Goal: Information Seeking & Learning: Compare options

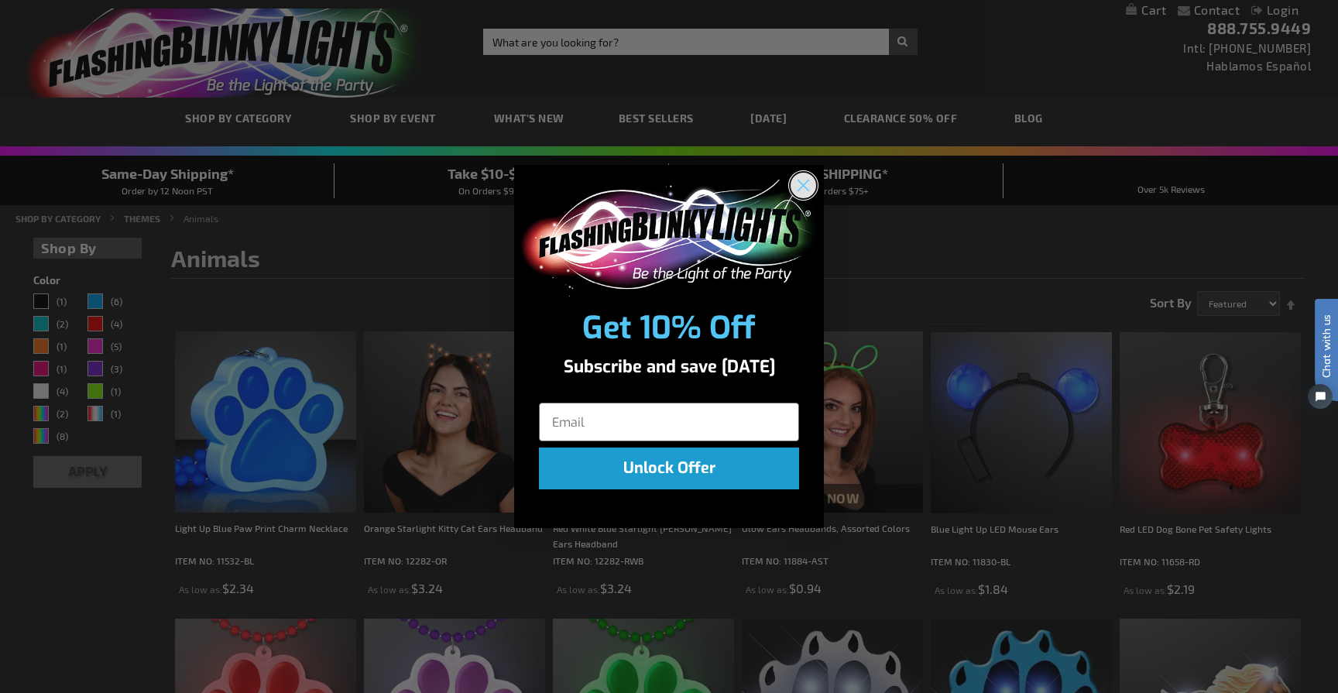
click at [807, 186] on circle "Close dialog" at bounding box center [804, 186] width 26 height 26
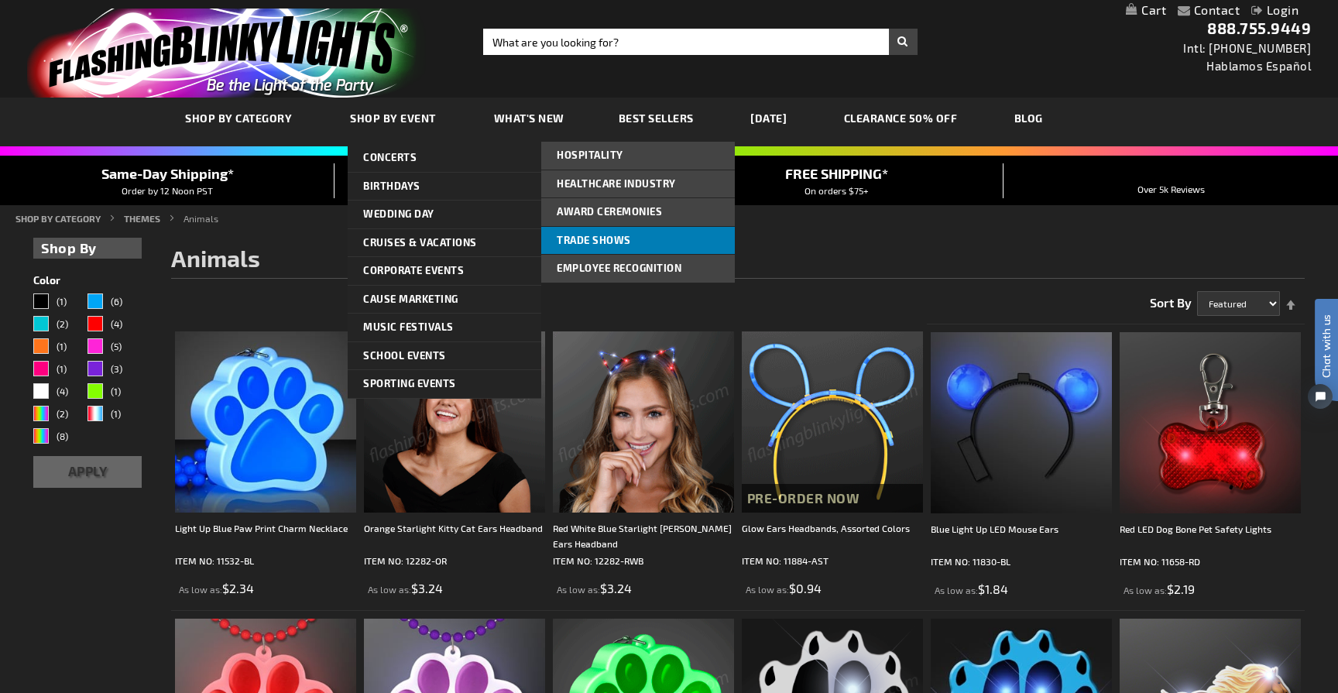
click at [584, 238] on span "Trade Shows" at bounding box center [594, 240] width 74 height 12
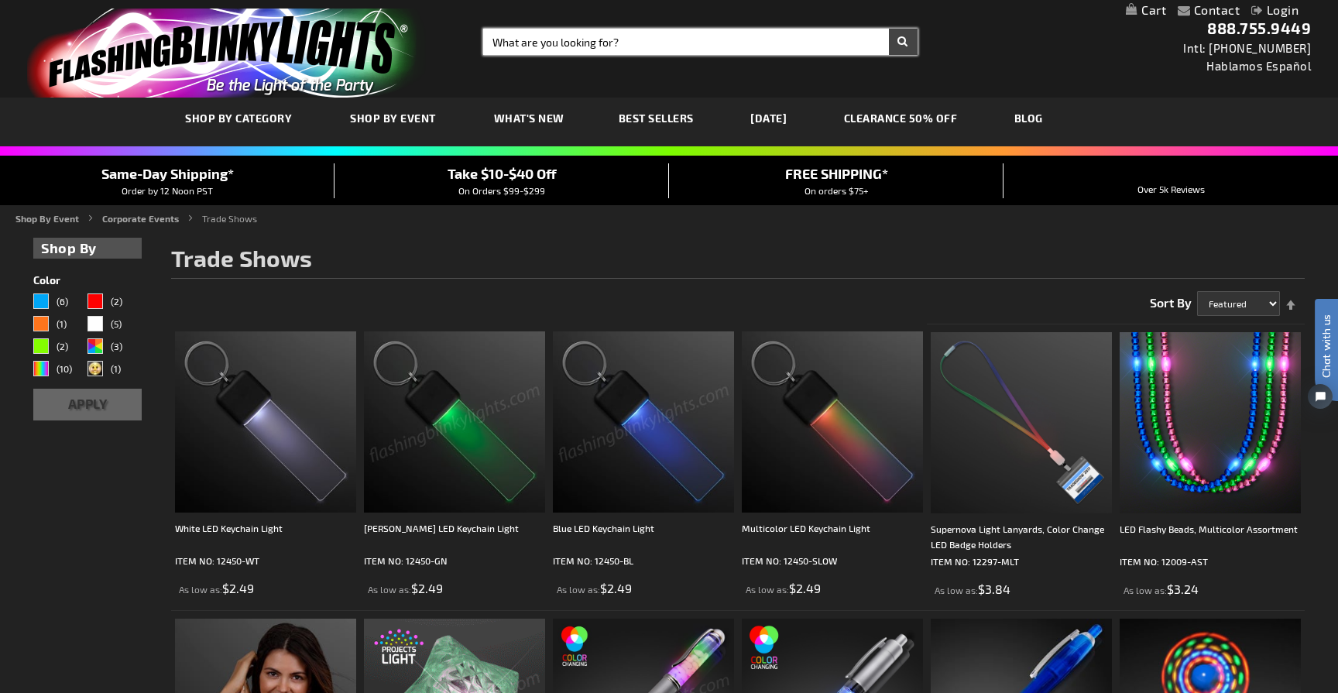
click at [566, 36] on input "Search" at bounding box center [700, 42] width 434 height 26
type input "tabletop lights"
click at [889, 29] on button "Search" at bounding box center [903, 42] width 29 height 26
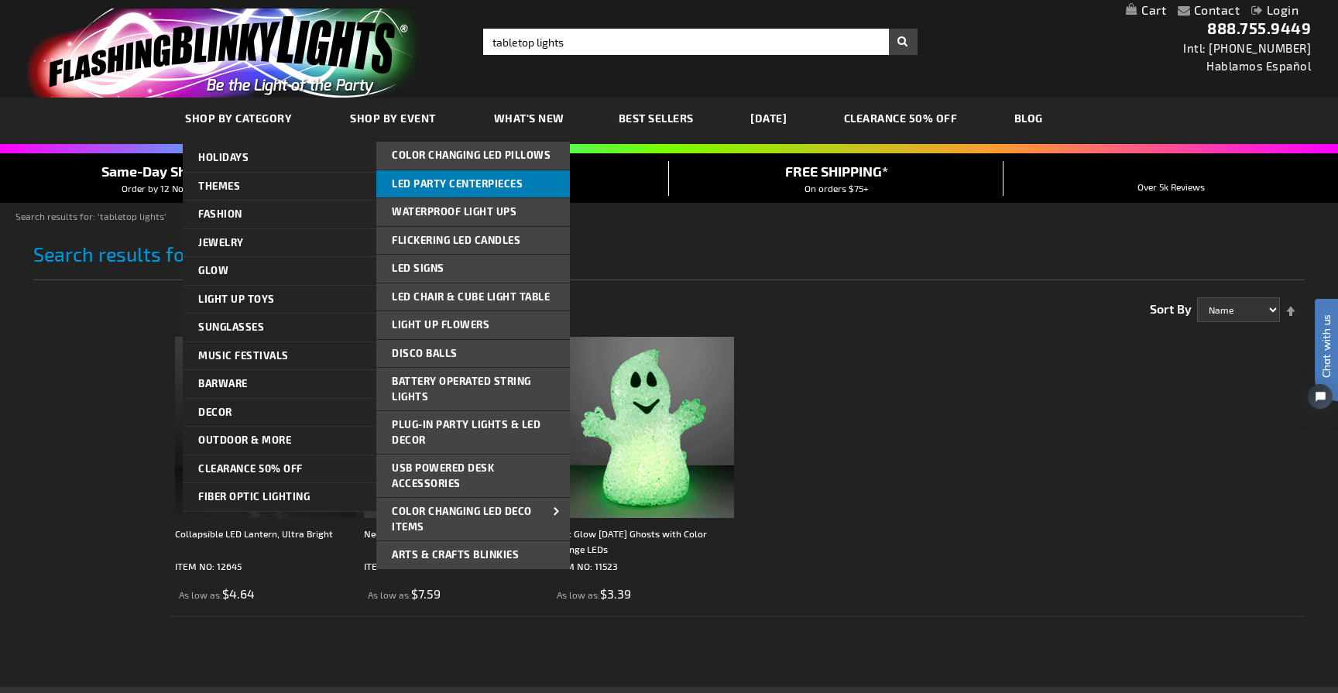
click at [471, 186] on span "LED Party Centerpieces" at bounding box center [457, 183] width 131 height 12
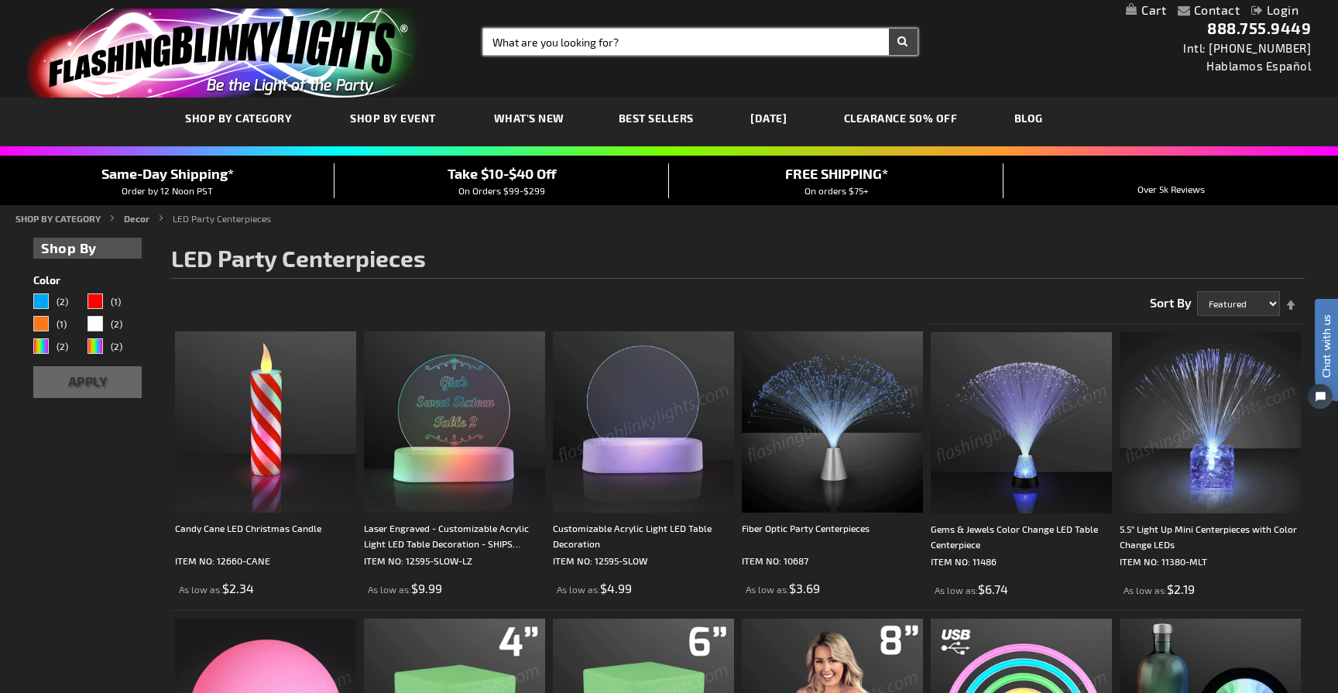
click at [541, 49] on input "Search" at bounding box center [700, 42] width 434 height 26
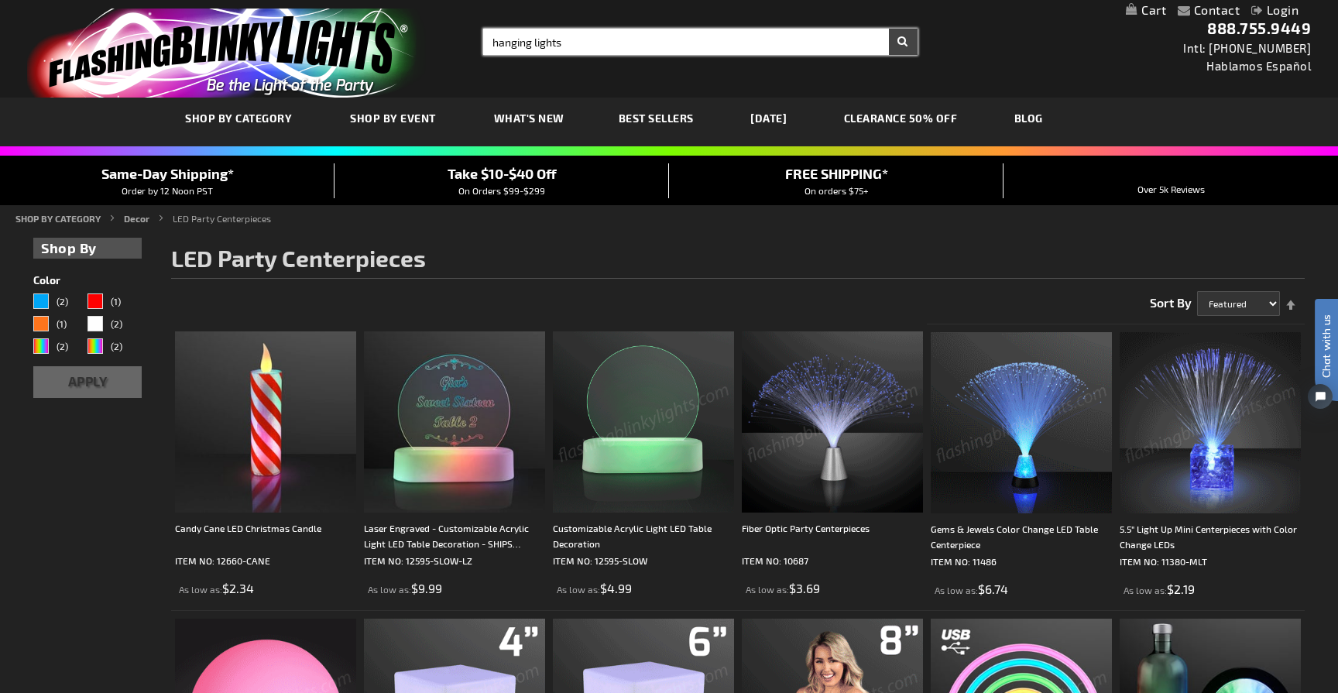
type input "hanging lights"
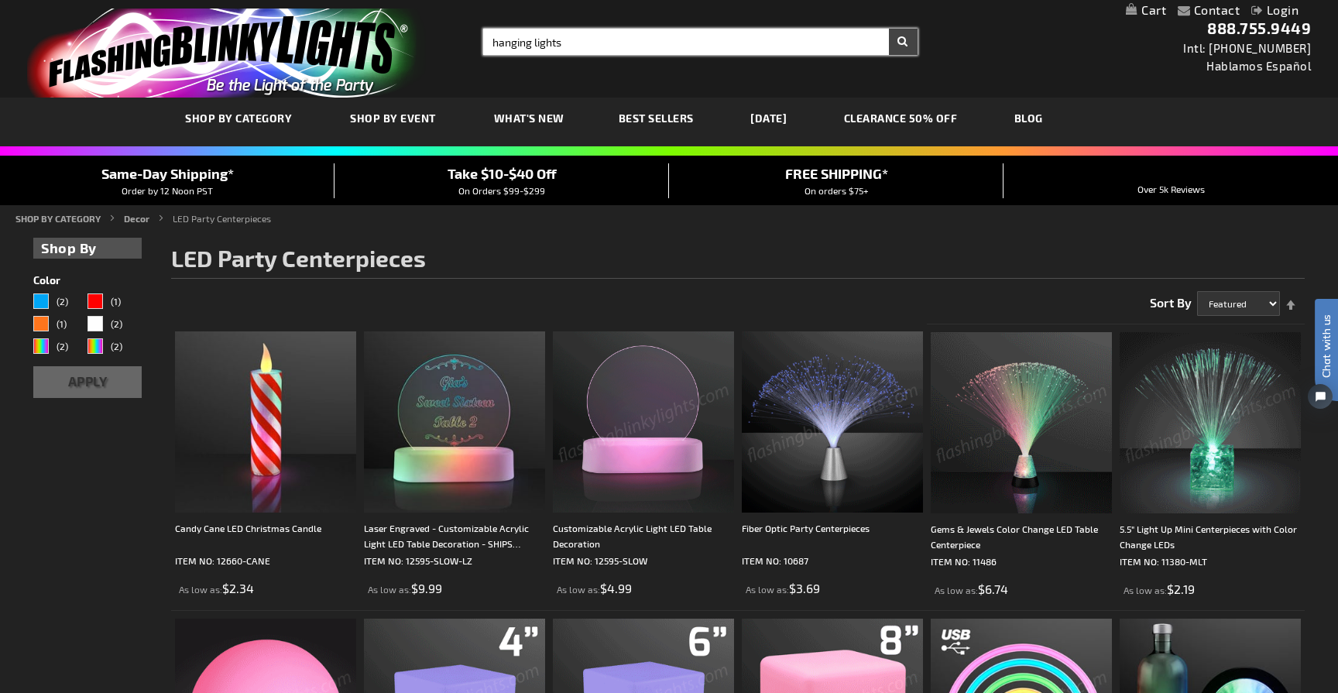
click at [889, 29] on button "Search" at bounding box center [903, 42] width 29 height 26
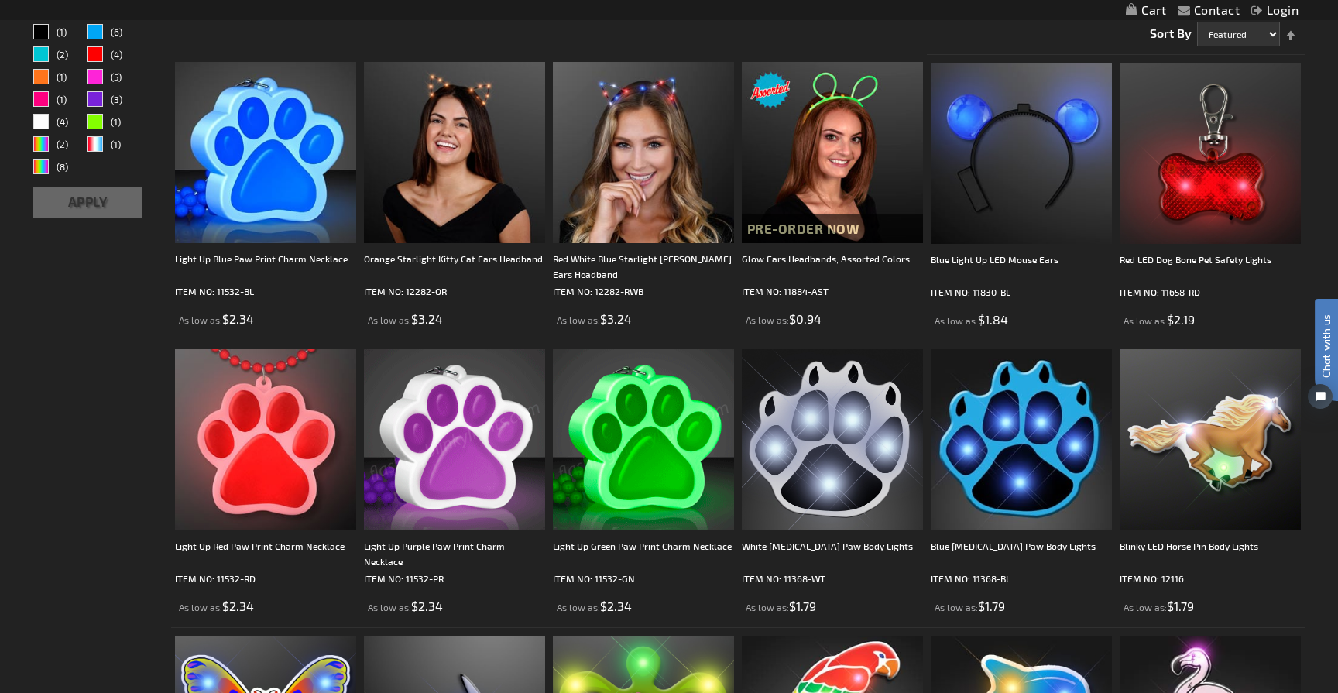
click at [461, 444] on img at bounding box center [454, 439] width 181 height 181
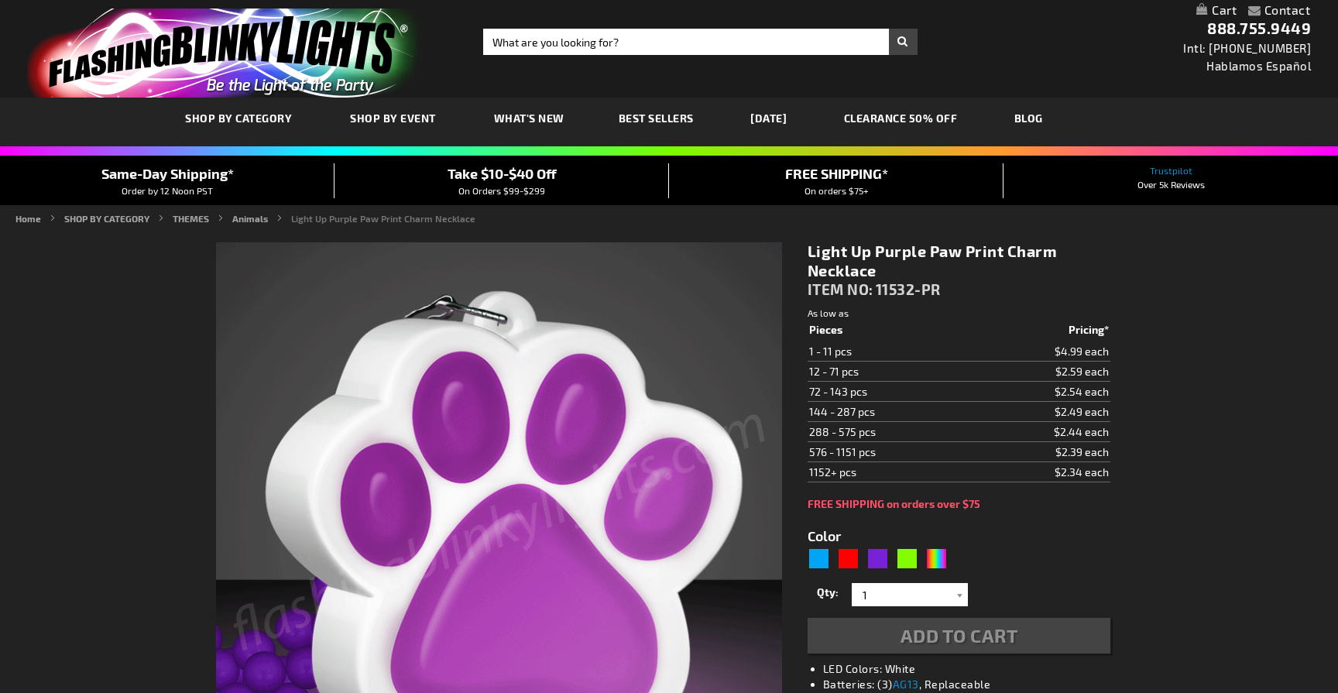
type input "5640"
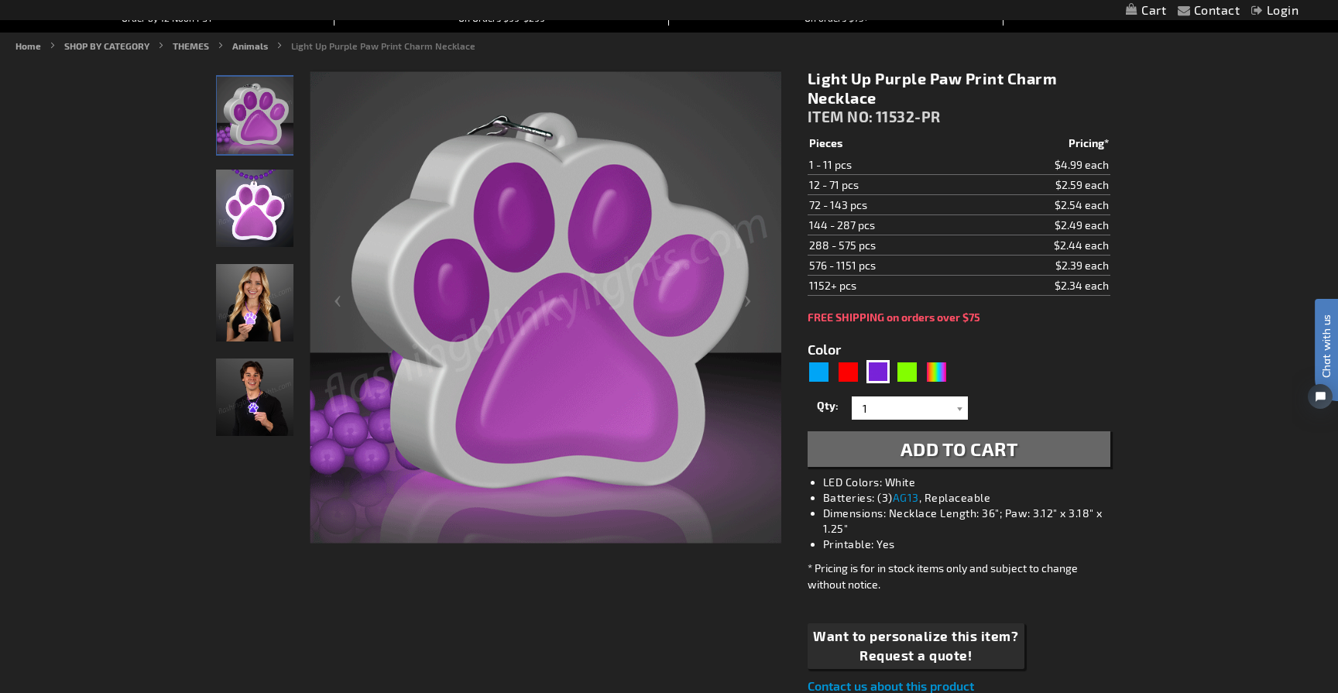
click at [252, 175] on img "Light Up Purple Paw Print LED Charm Necklace" at bounding box center [254, 208] width 77 height 77
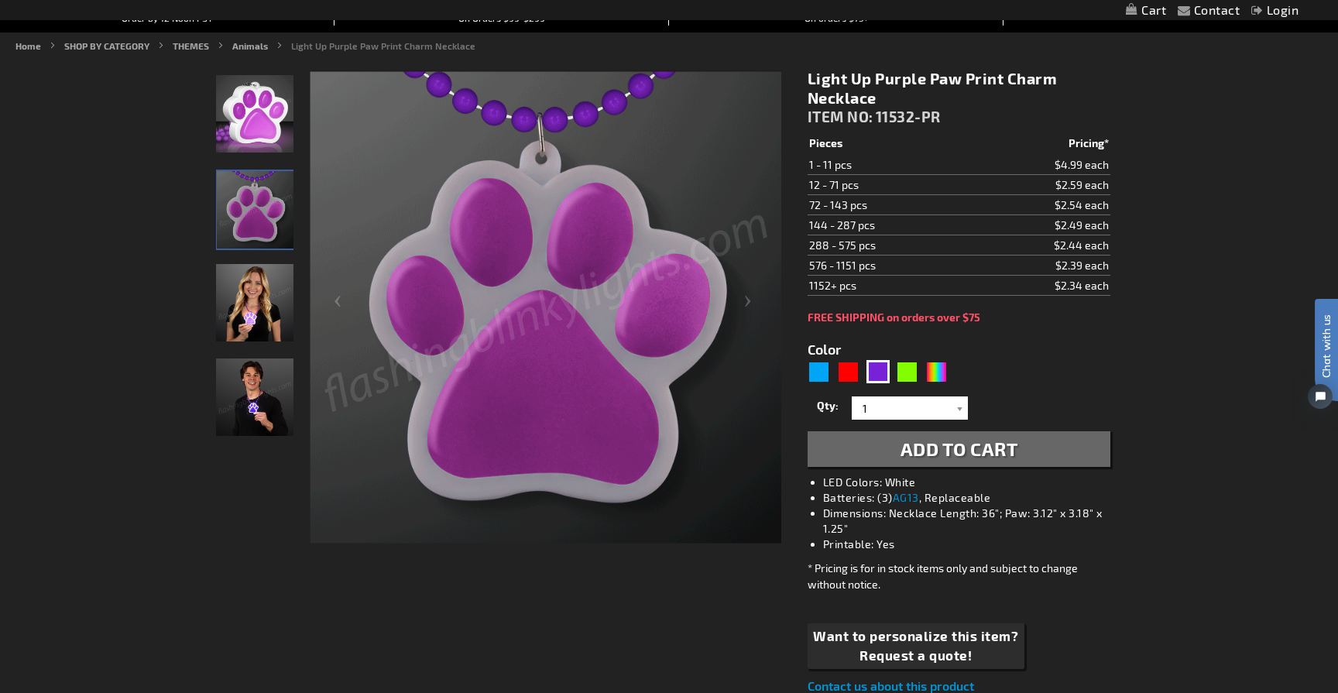
click at [245, 323] on img "Woman wearing Light Up Purple Paw Print LED Charm Necklace" at bounding box center [254, 302] width 77 height 77
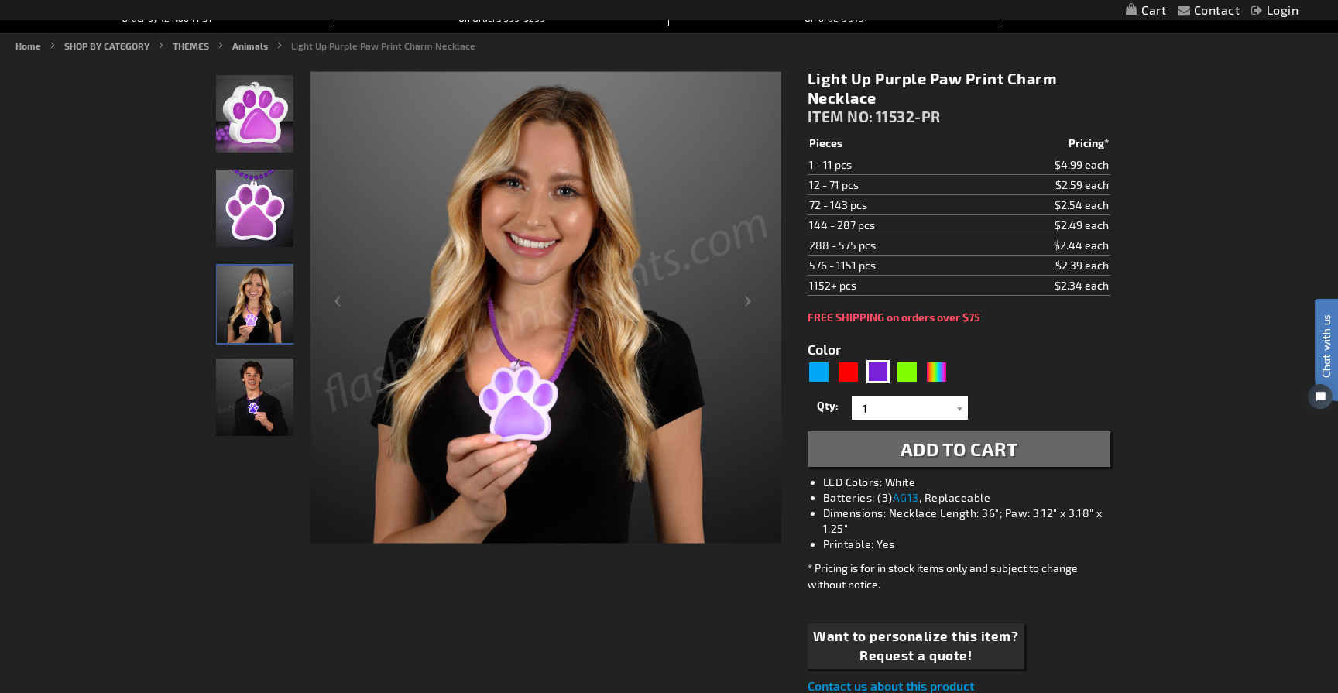
click at [250, 406] on img "Man wearing Light Up Purple Paw Print LED Charm Necklace" at bounding box center [254, 396] width 77 height 77
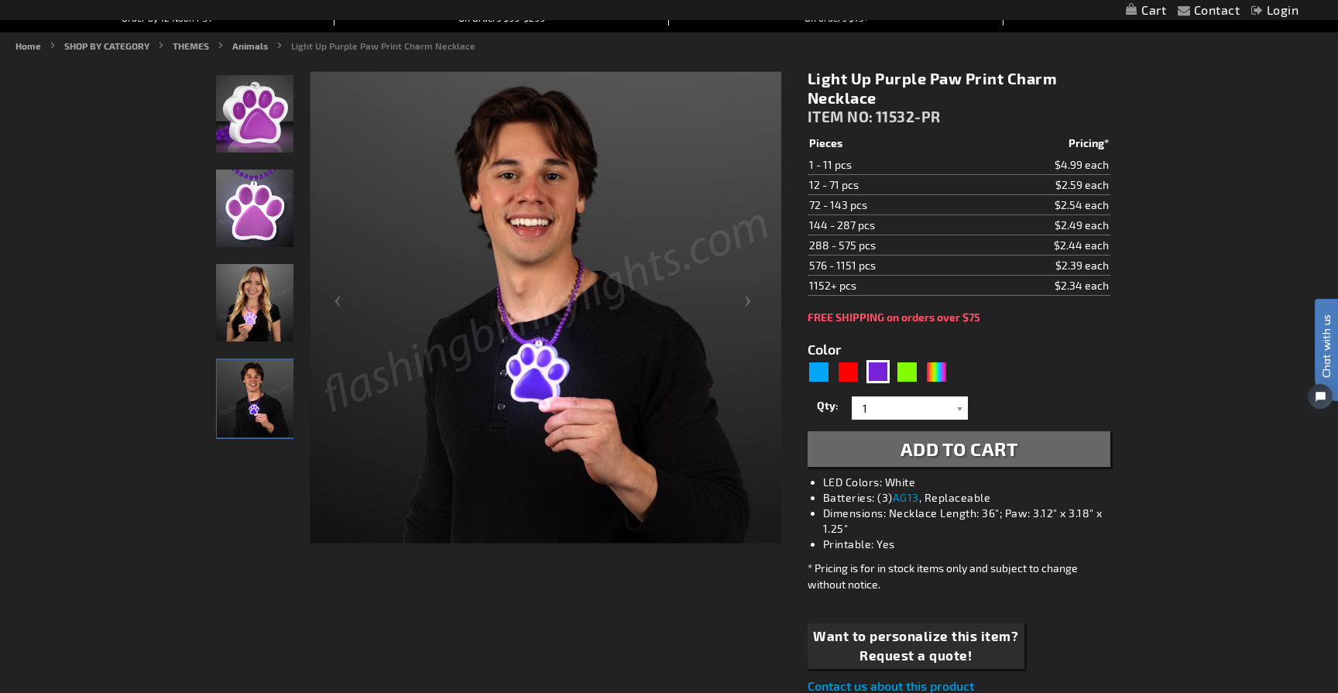
click at [262, 341] on img "Woman wearing Light Up Purple Paw Print LED Charm Necklace" at bounding box center [254, 302] width 77 height 77
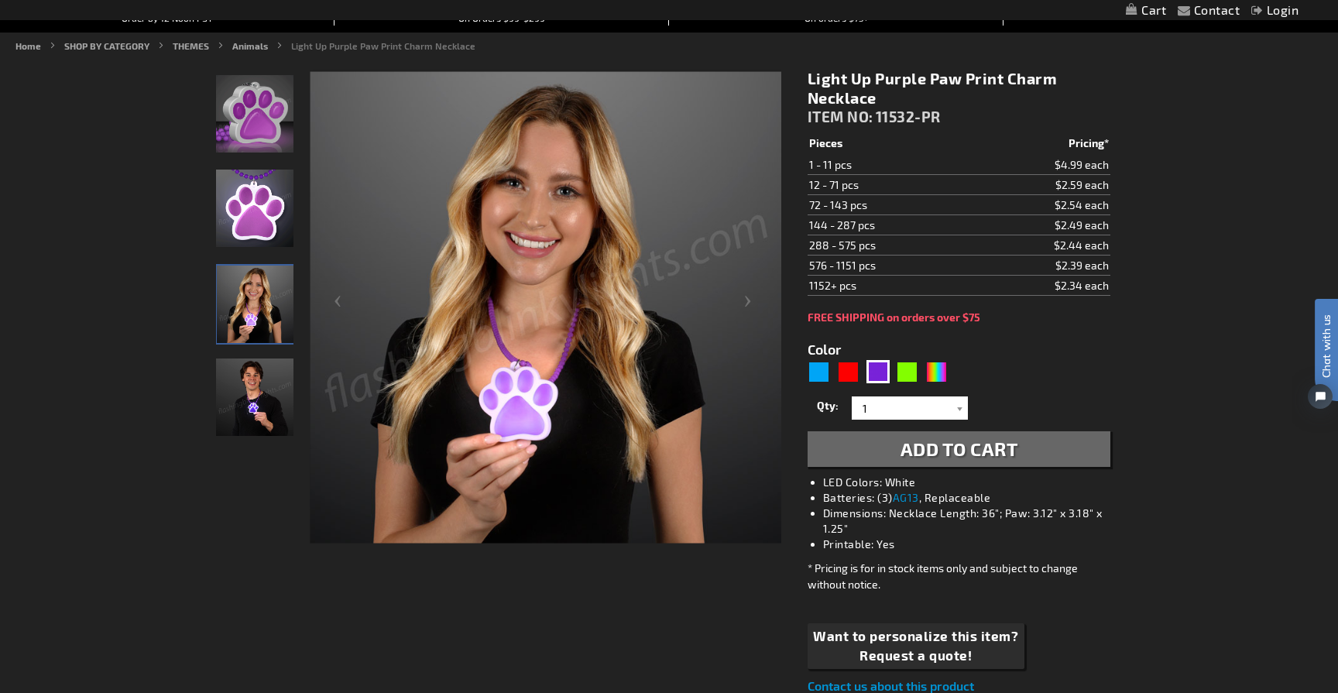
click at [265, 232] on img "Light Up Purple Paw Print LED Charm Necklace" at bounding box center [254, 208] width 77 height 77
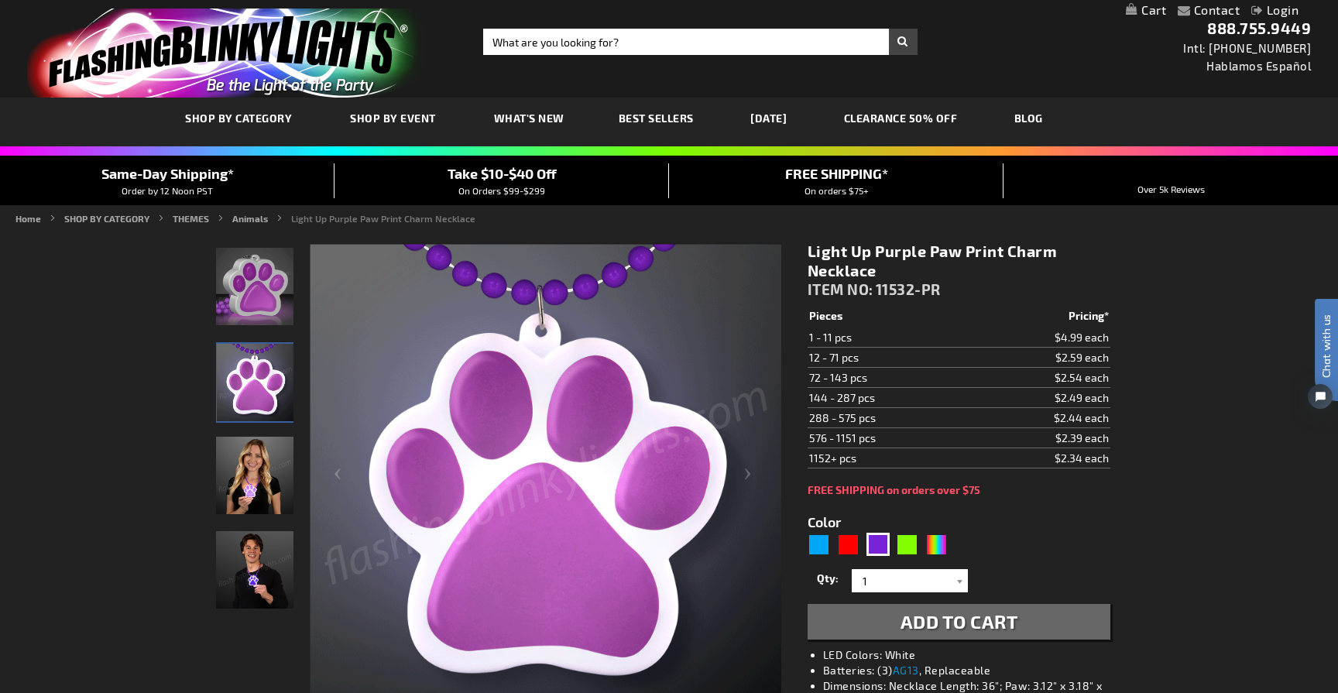
click at [263, 385] on img "Light Up Purple Paw Print LED Charm Necklace" at bounding box center [255, 382] width 77 height 77
click at [257, 272] on img "Light Up Purple Paw Print LED Charm Necklace" at bounding box center [254, 286] width 77 height 77
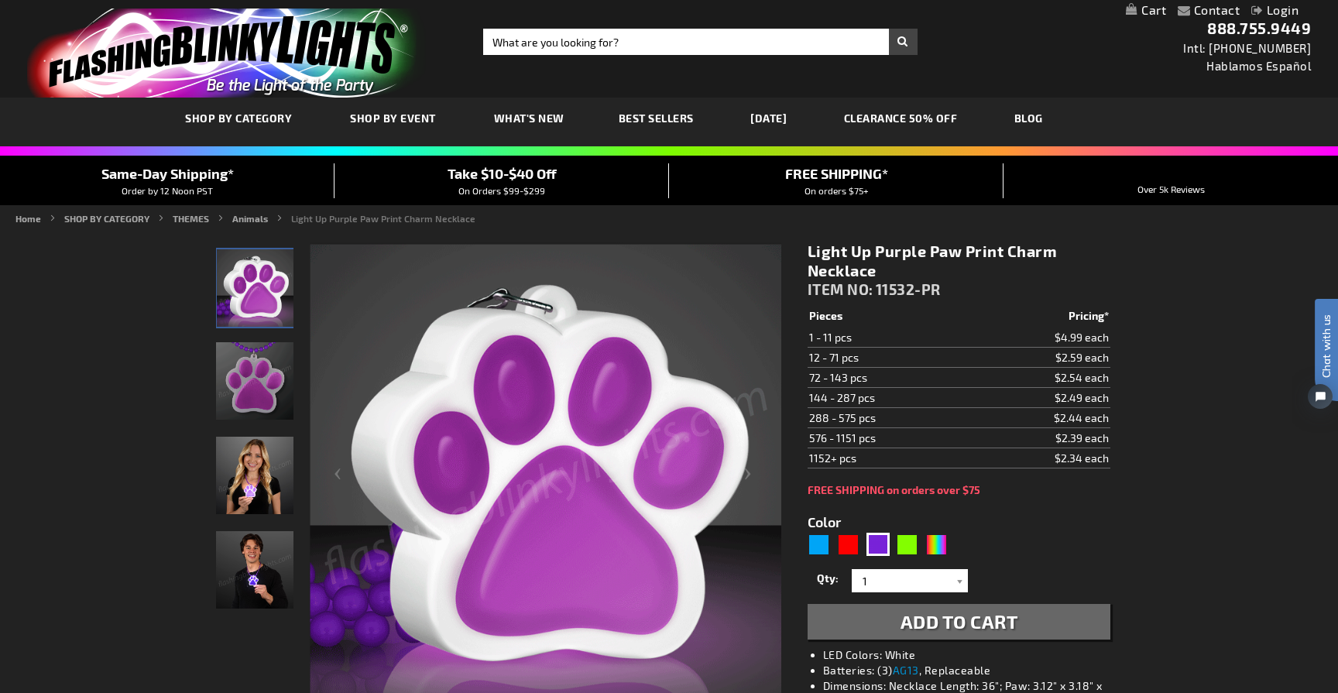
click at [271, 475] on img "Woman wearing Light Up Purple Paw Print LED Charm Necklace" at bounding box center [254, 475] width 77 height 77
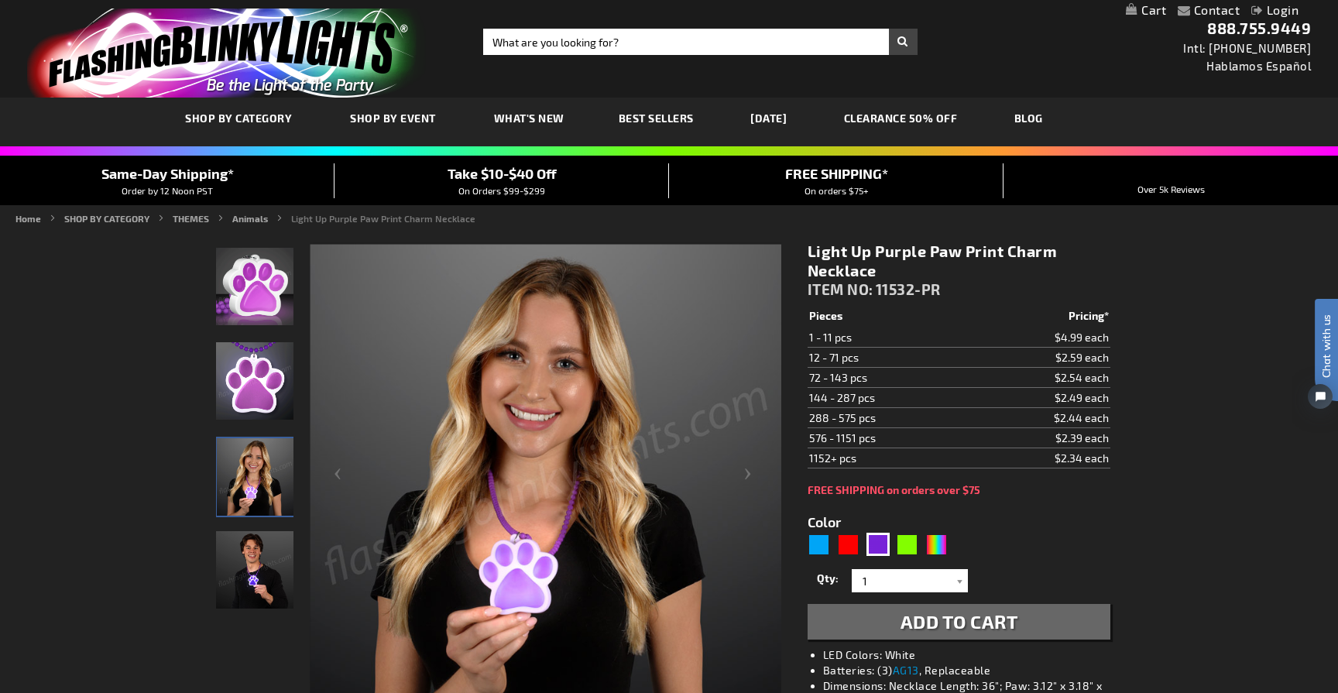
click at [257, 572] on img "Man wearing Light Up Purple Paw Print LED Charm Necklace" at bounding box center [254, 569] width 77 height 77
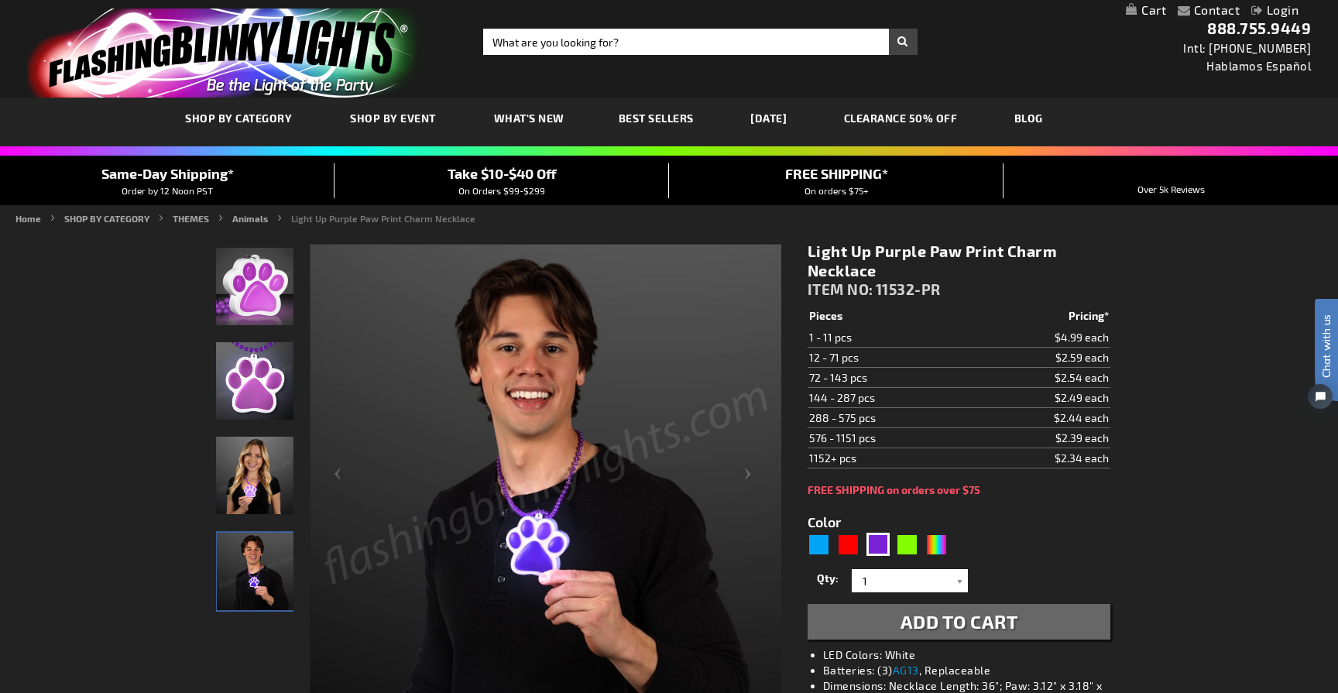
click at [268, 384] on img "Light Up Purple Paw Print LED Charm Necklace" at bounding box center [254, 380] width 77 height 77
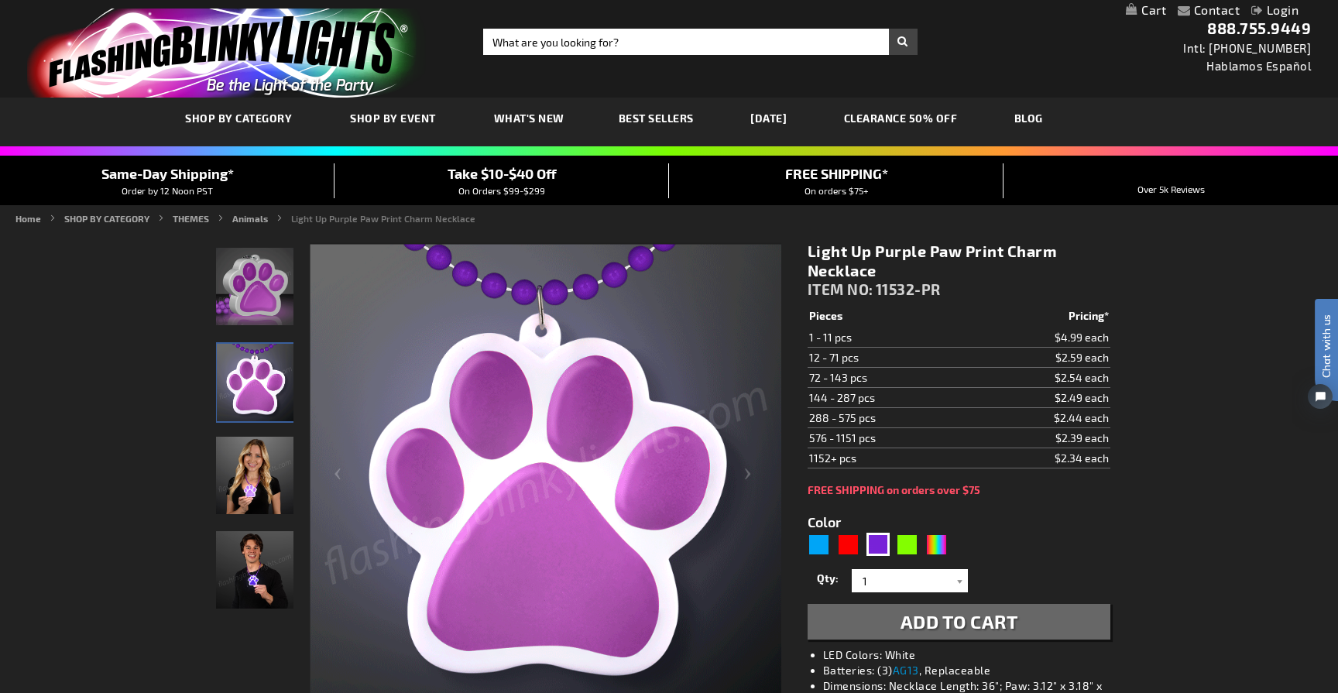
click at [233, 299] on img "Light Up Purple Paw Print LED Charm Necklace" at bounding box center [254, 286] width 77 height 77
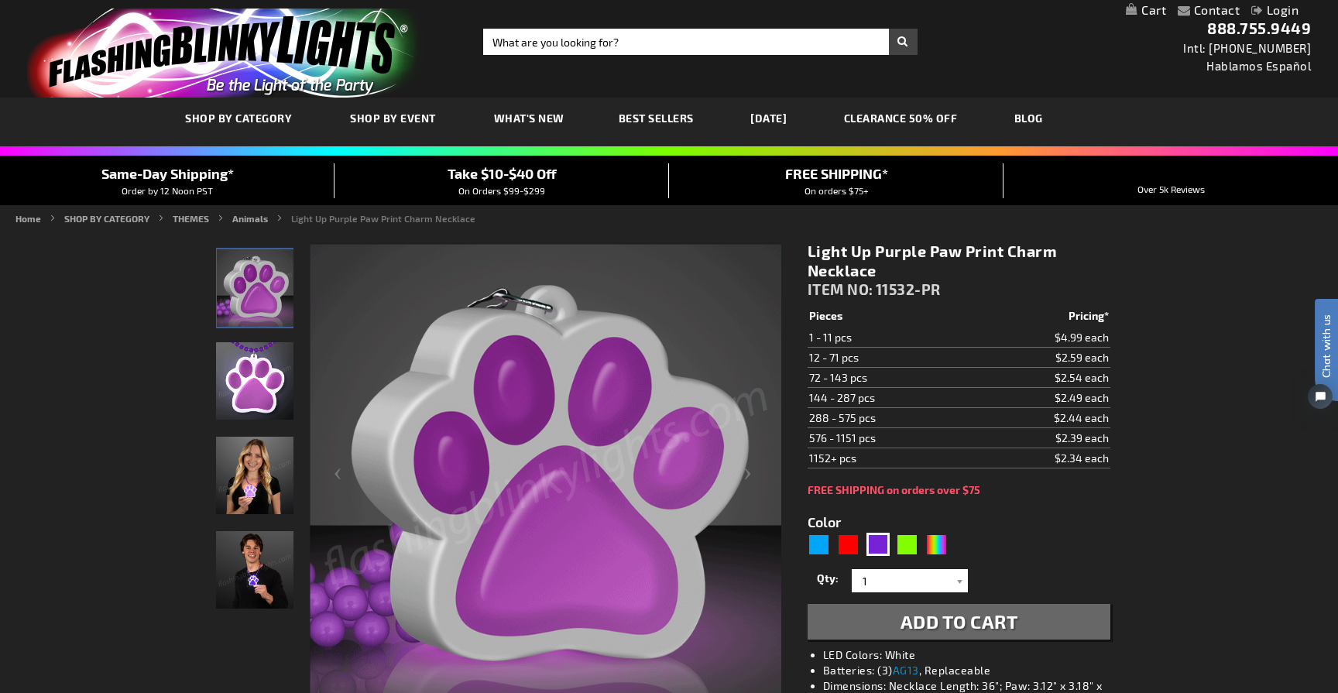
click at [274, 469] on img "Woman wearing Light Up Purple Paw Print LED Charm Necklace" at bounding box center [254, 475] width 77 height 77
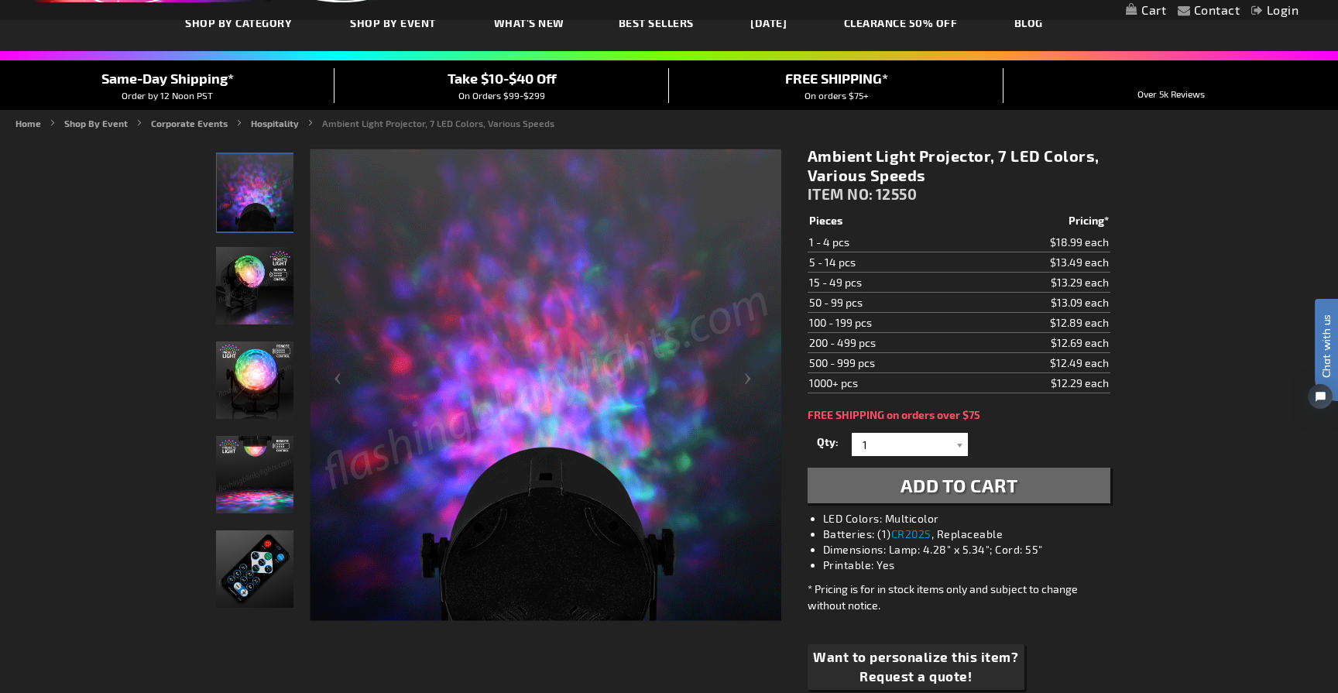
scroll to position [87, 0]
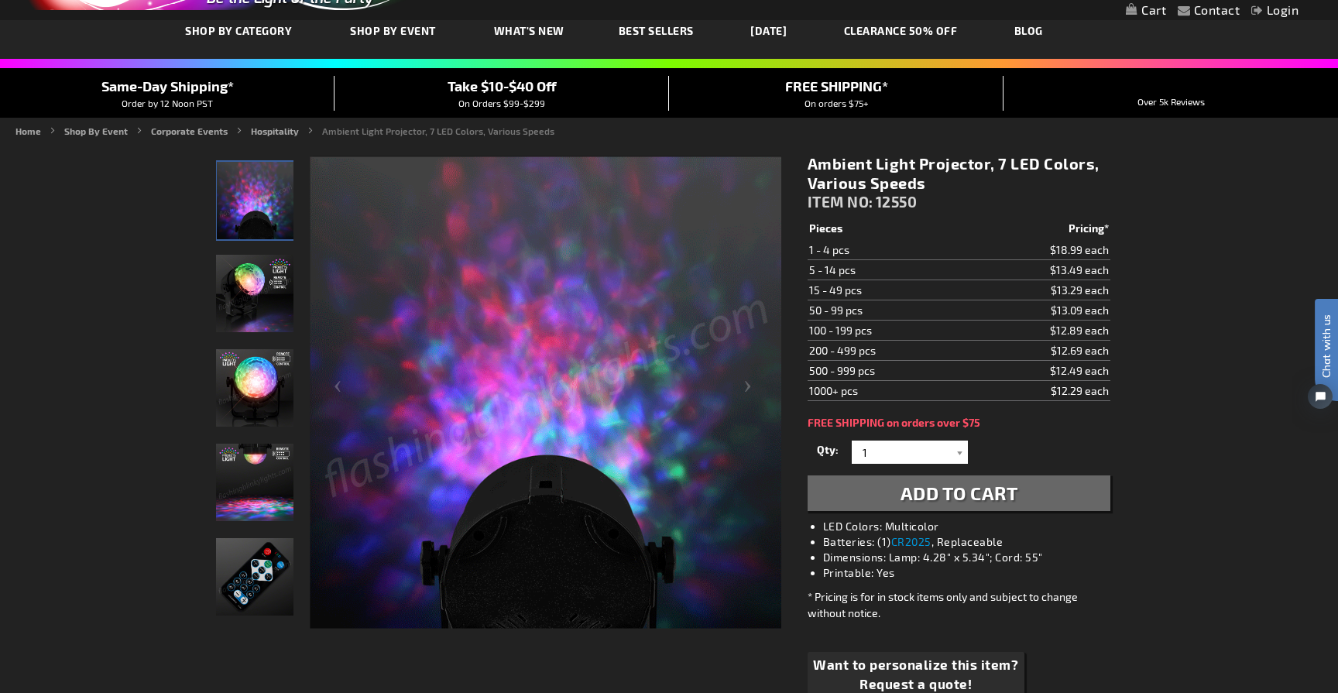
click at [255, 301] on img "Ambient Light Projector, 7 LED Colors" at bounding box center [254, 293] width 77 height 77
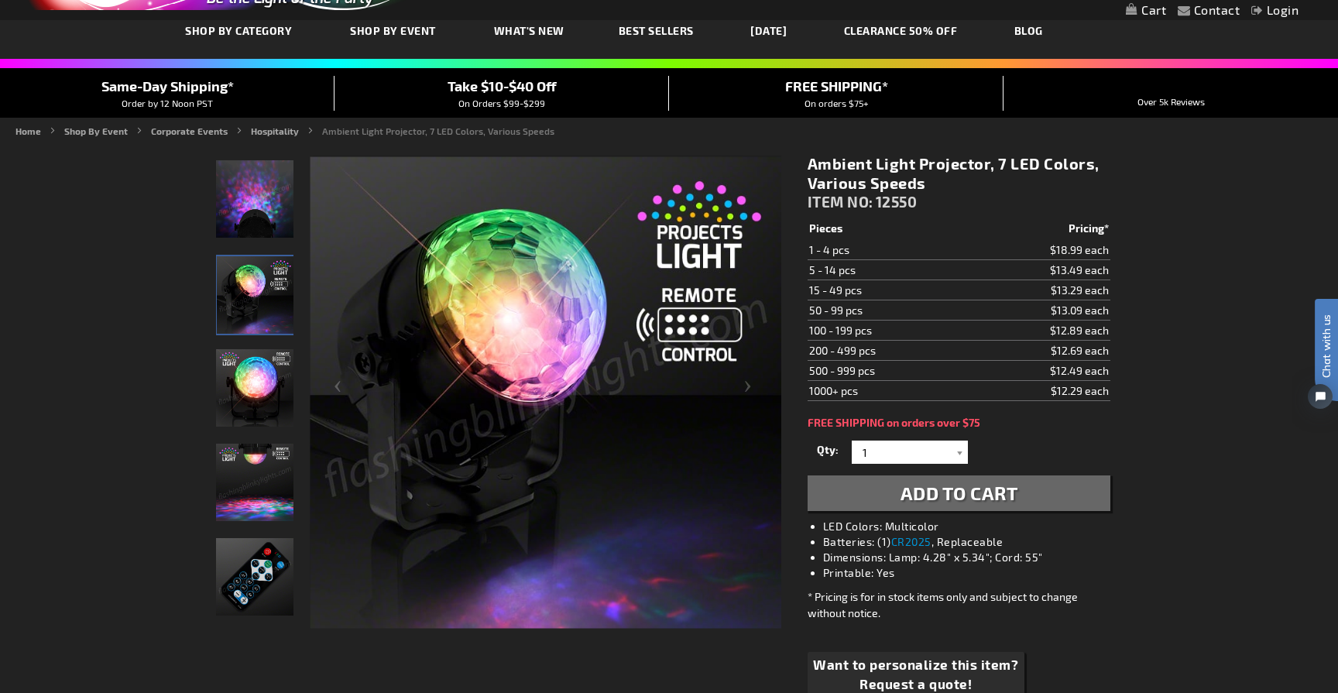
click at [242, 379] on img "Ambient Light Projector, 7 LED Colors" at bounding box center [254, 387] width 77 height 77
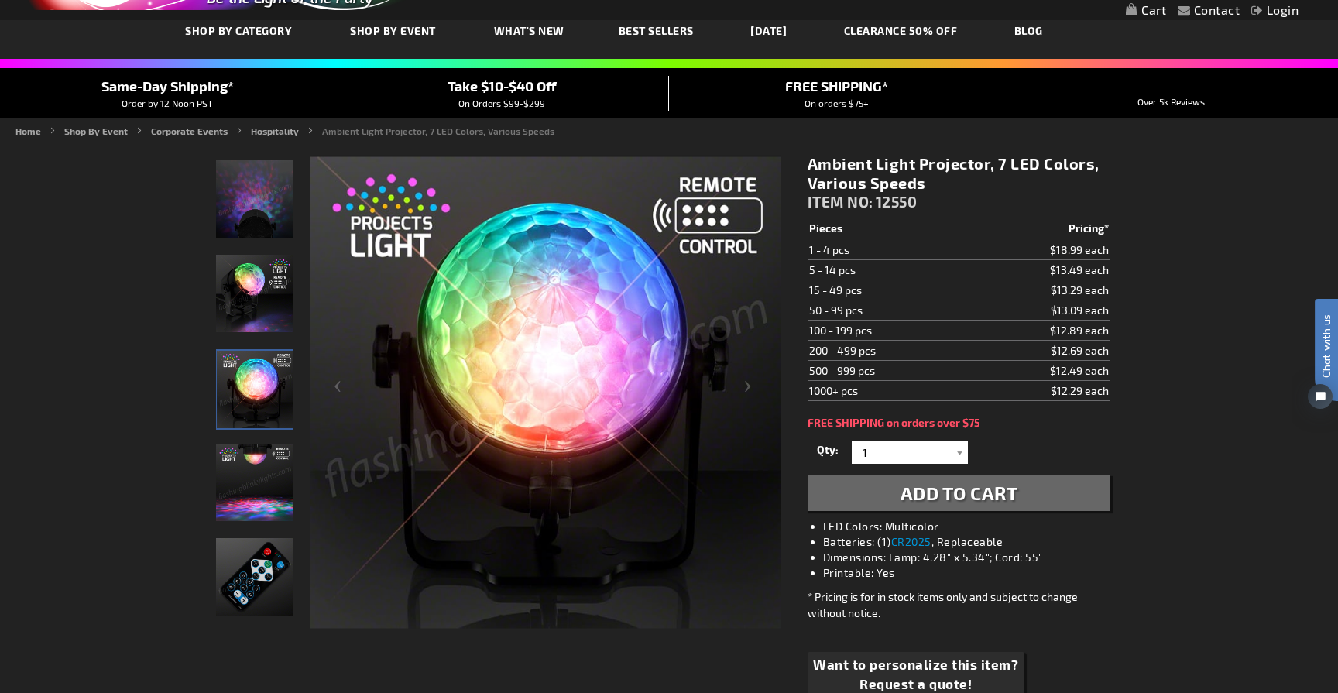
click at [244, 223] on img "Ambient Light Projector, 7 LED Colors" at bounding box center [254, 198] width 77 height 77
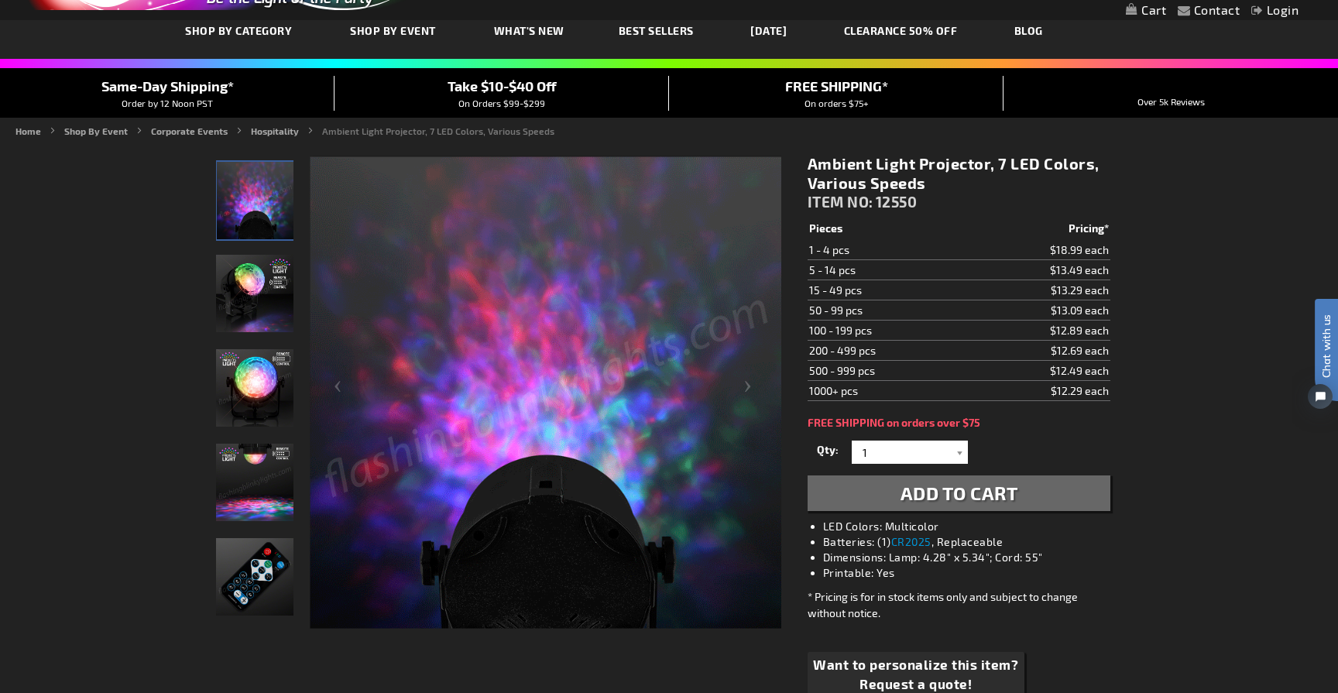
click at [259, 305] on img "Ambient Light Projector, 7 LED Colors" at bounding box center [254, 293] width 77 height 77
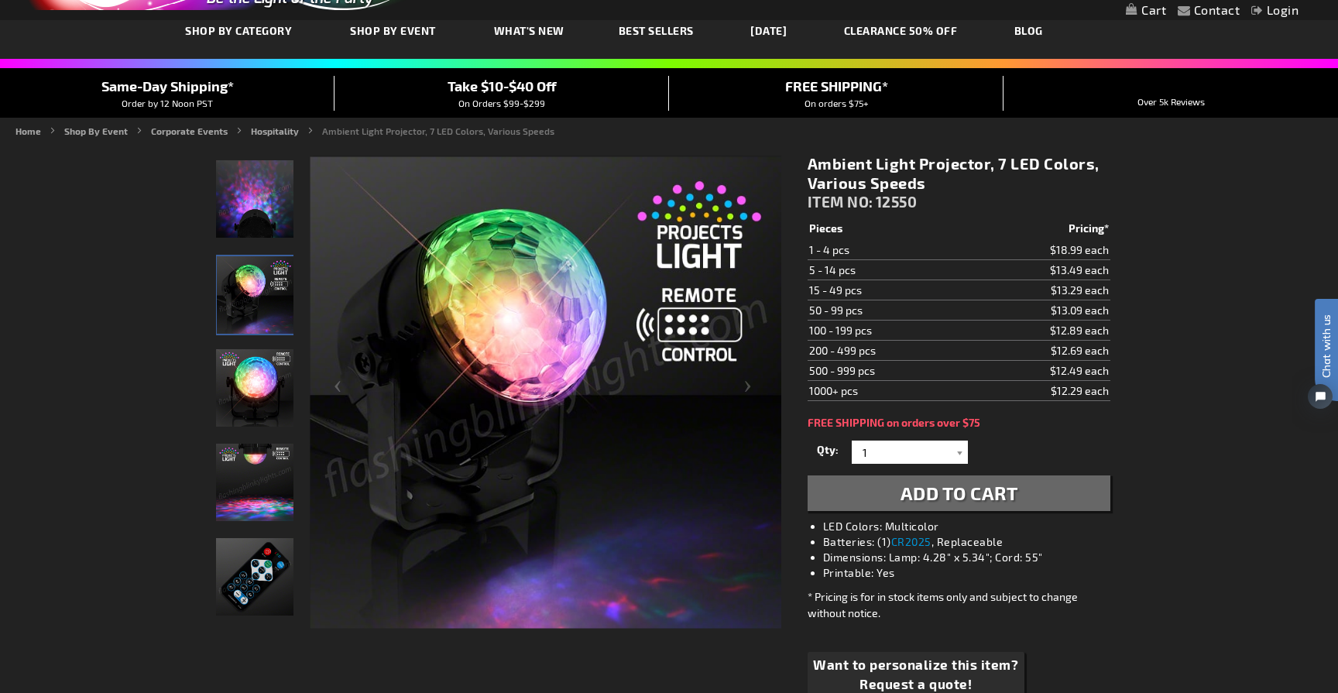
click at [256, 381] on img "Ambient Light Projector, 7 LED Colors" at bounding box center [254, 387] width 77 height 77
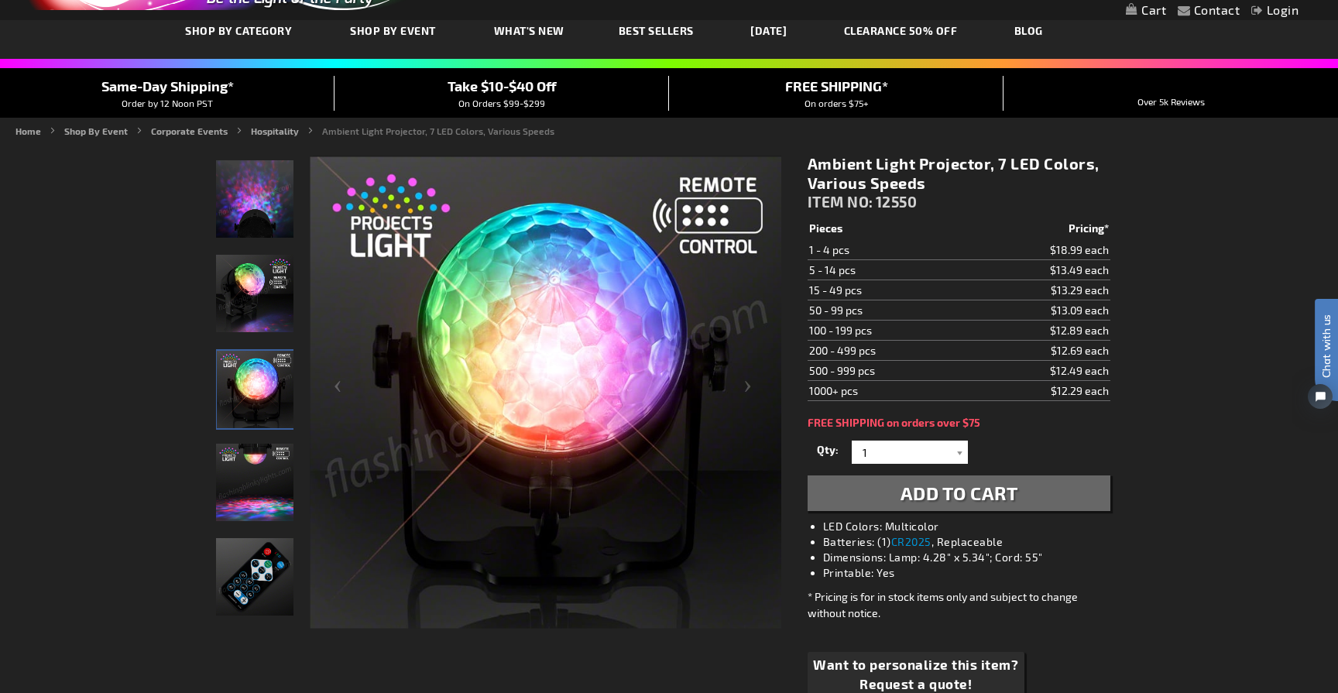
click at [252, 455] on img "Ambient Light Projector, 7 LED Colors" at bounding box center [254, 482] width 77 height 77
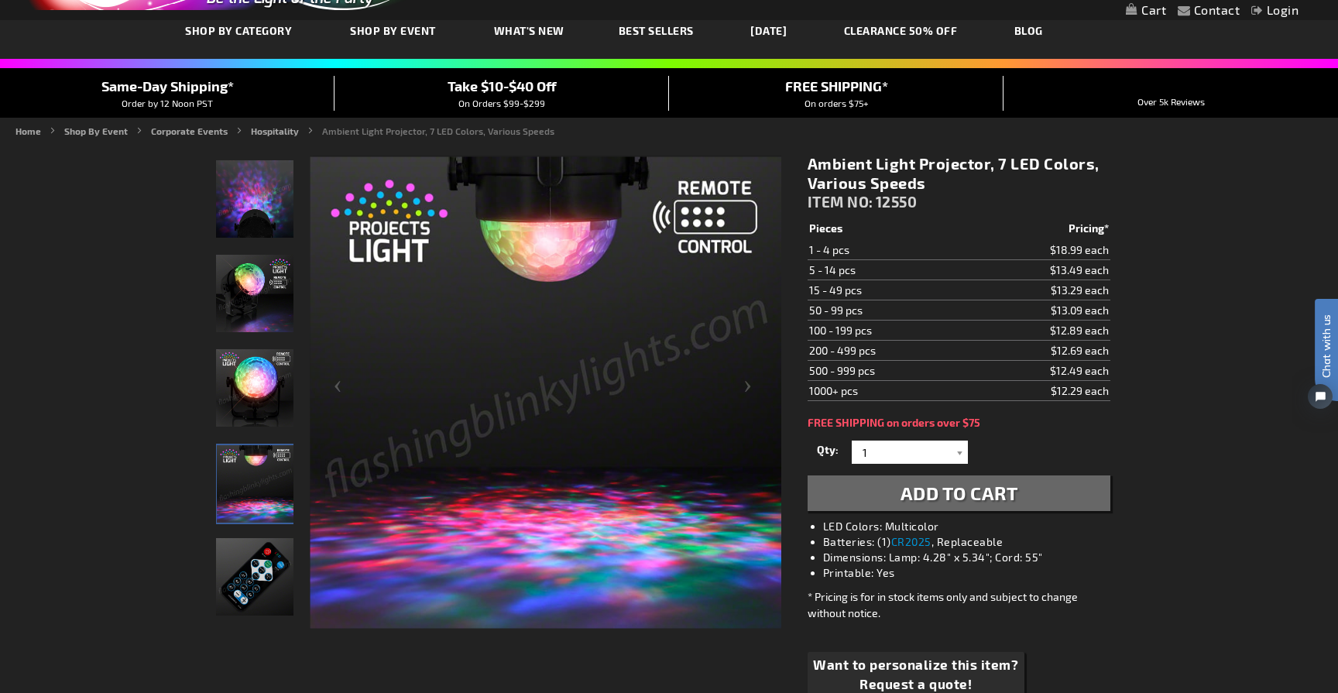
click at [249, 541] on img "Ambient Light Projector remote" at bounding box center [254, 576] width 77 height 77
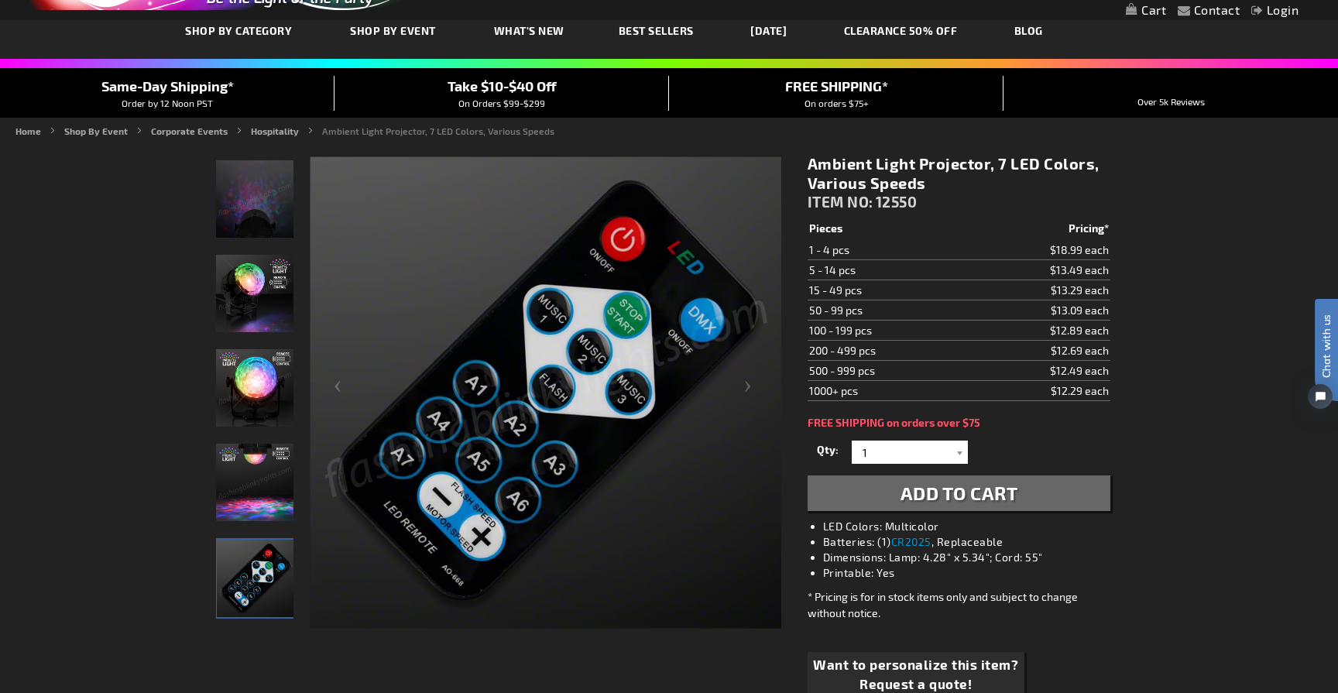
click at [259, 290] on img "Ambient Light Projector, 7 LED Colors" at bounding box center [254, 293] width 77 height 77
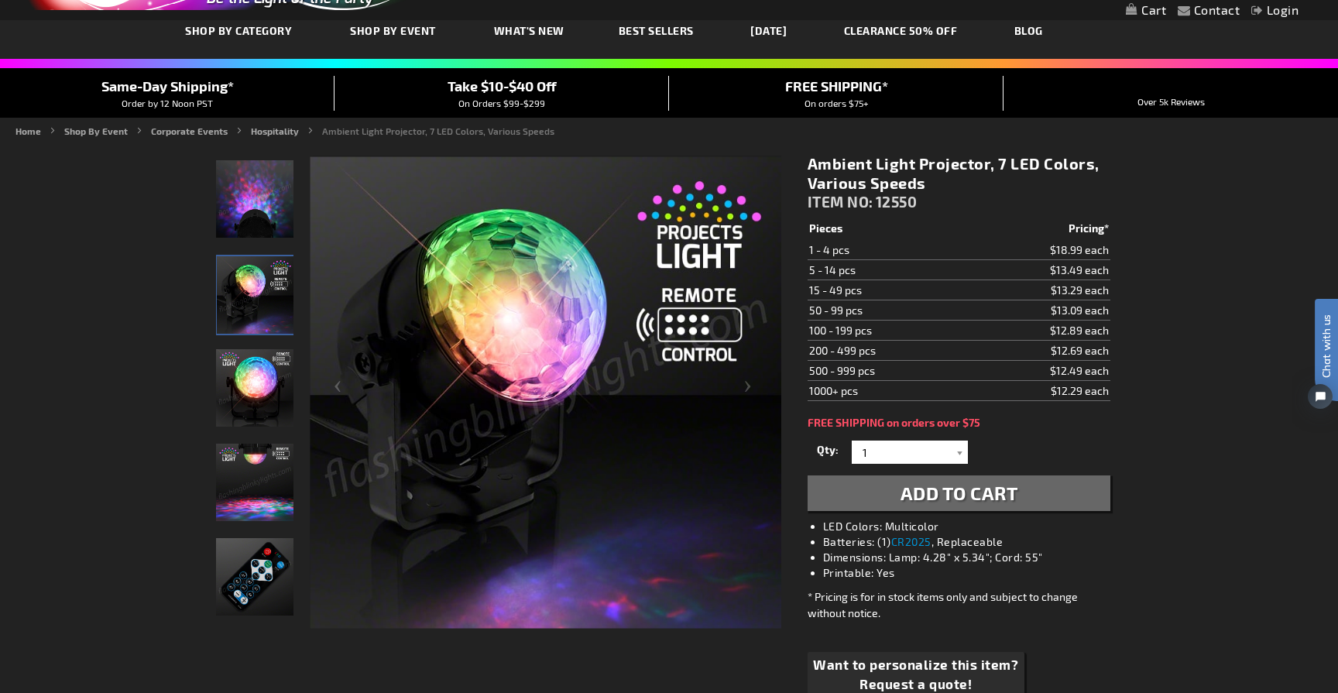
click at [260, 217] on img "Ambient Light Projector, 7 LED Colors" at bounding box center [254, 198] width 77 height 77
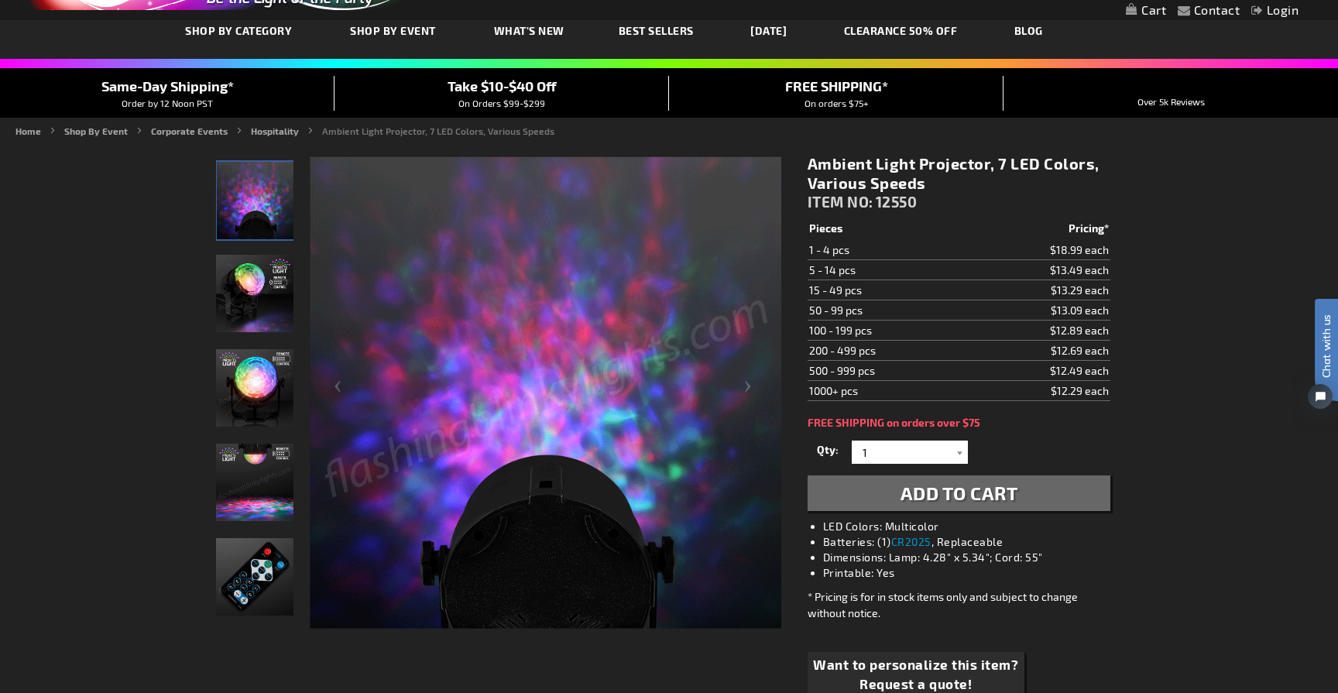
click at [256, 311] on img "Ambient Light Projector, 7 LED Colors" at bounding box center [254, 293] width 77 height 77
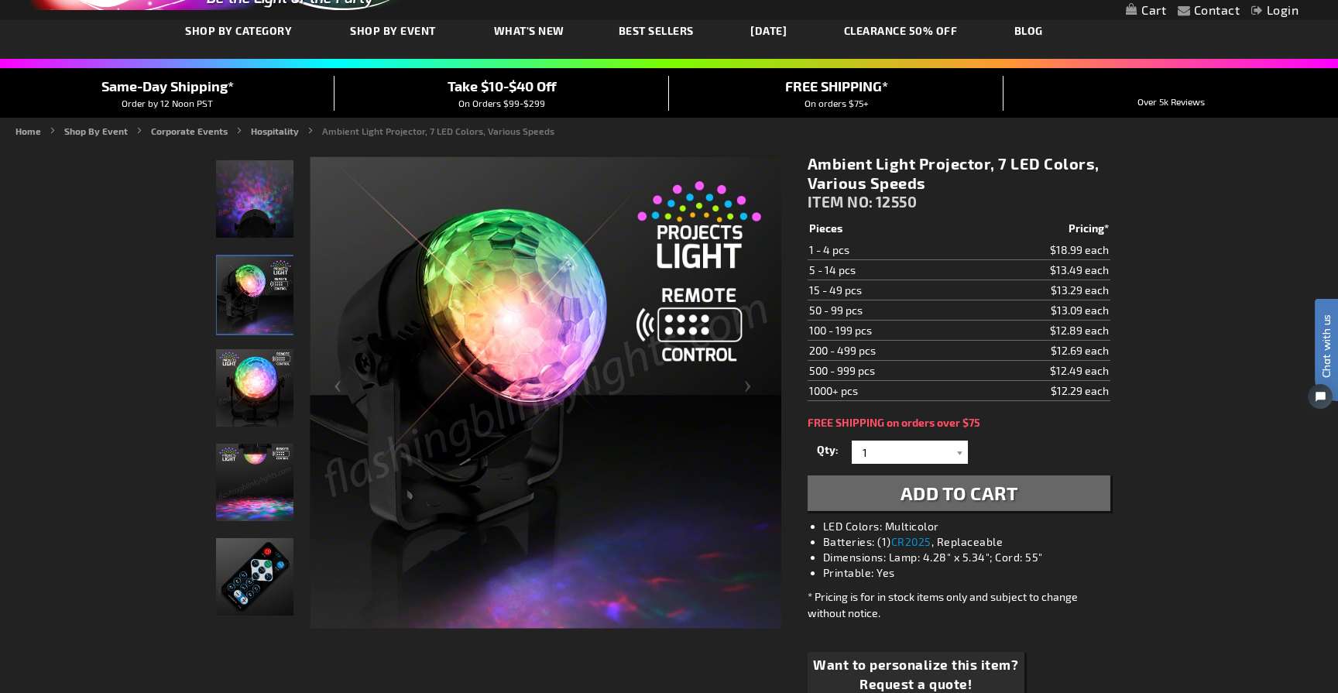
click at [255, 375] on img "Ambient Light Projector, 7 LED Colors" at bounding box center [254, 387] width 77 height 77
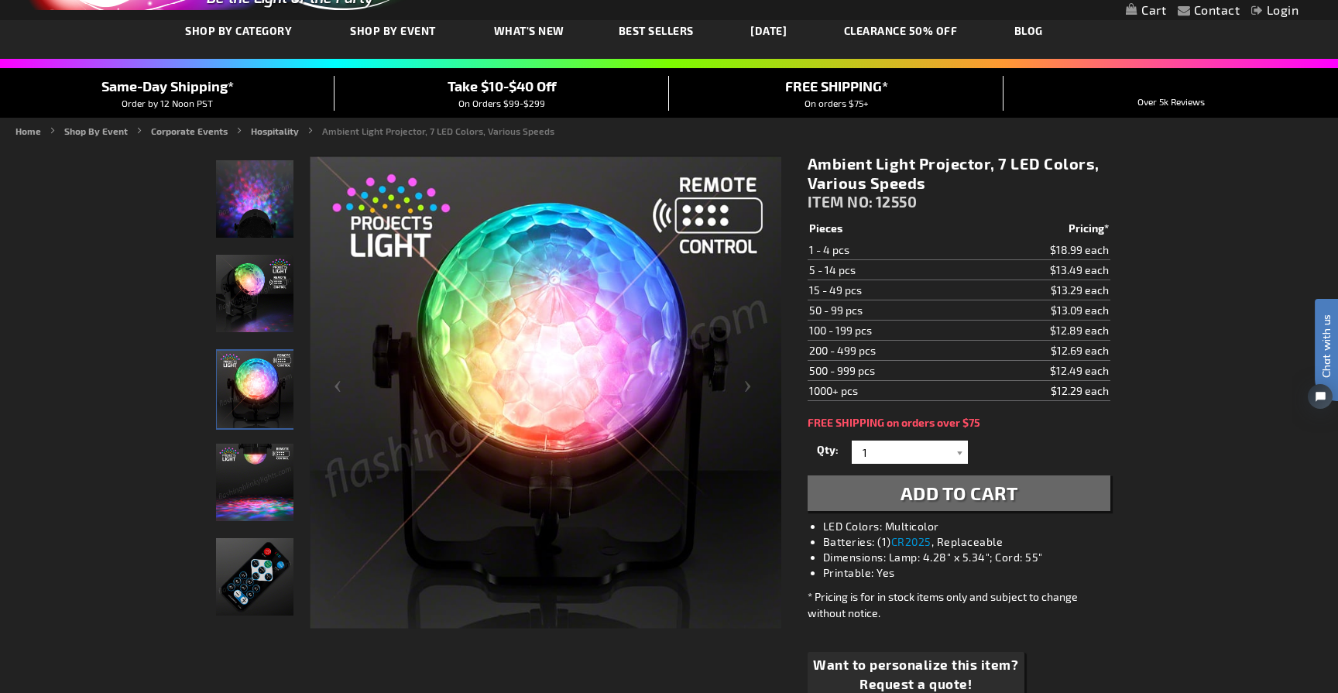
click at [260, 430] on div "Ambient Light Projector, 7 LED Colors" at bounding box center [255, 395] width 79 height 94
click at [262, 472] on img "Ambient Light Projector, 7 LED Colors" at bounding box center [254, 482] width 77 height 77
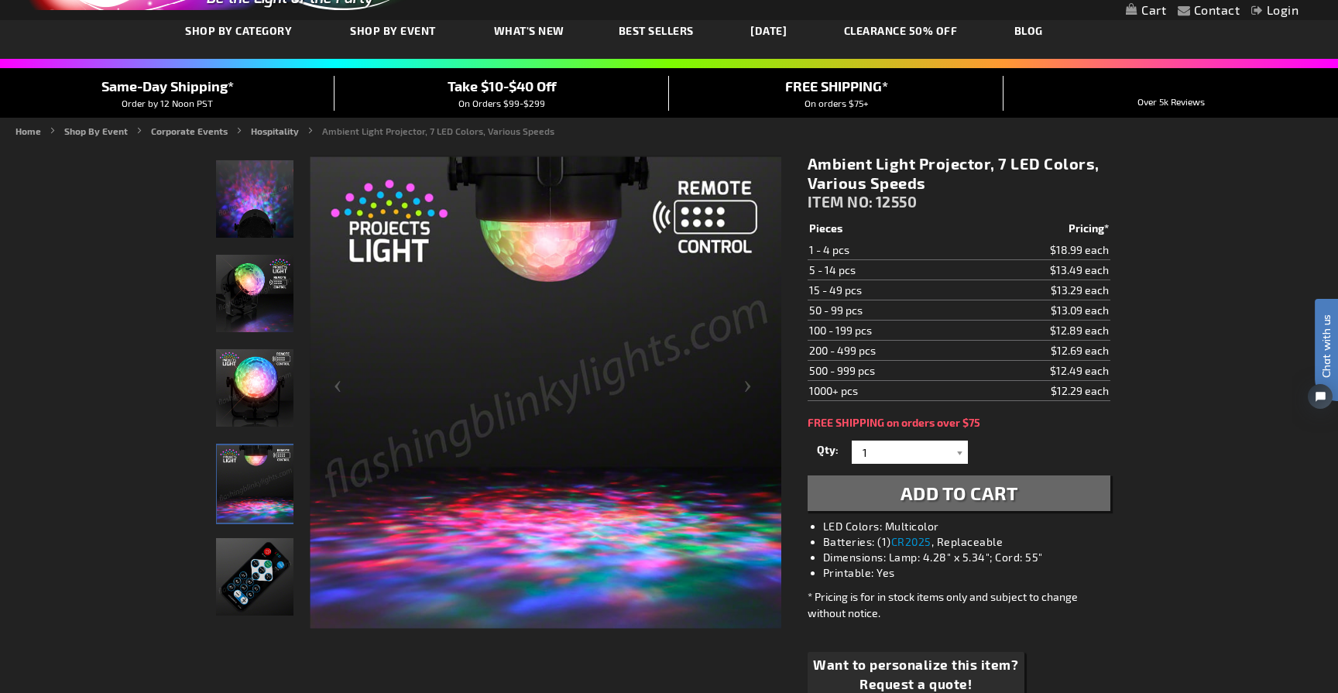
click at [258, 580] on img "Ambient Light Projector remote" at bounding box center [254, 576] width 77 height 77
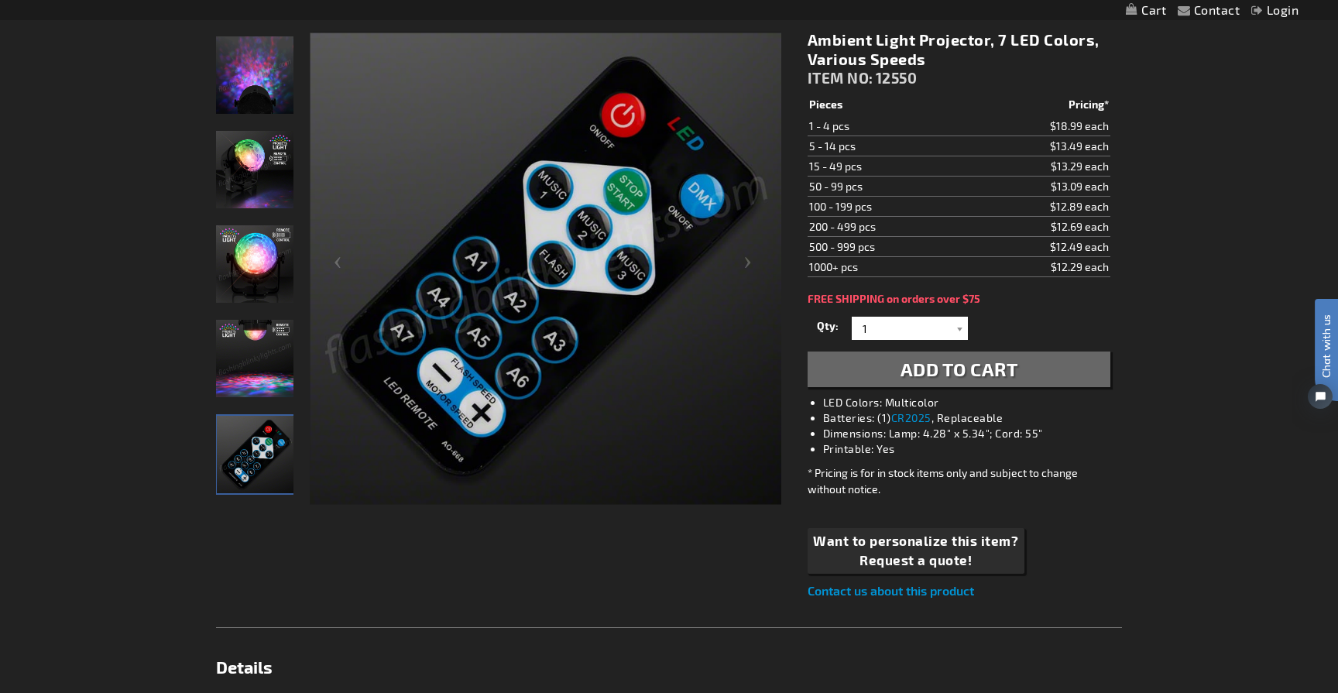
scroll to position [225, 0]
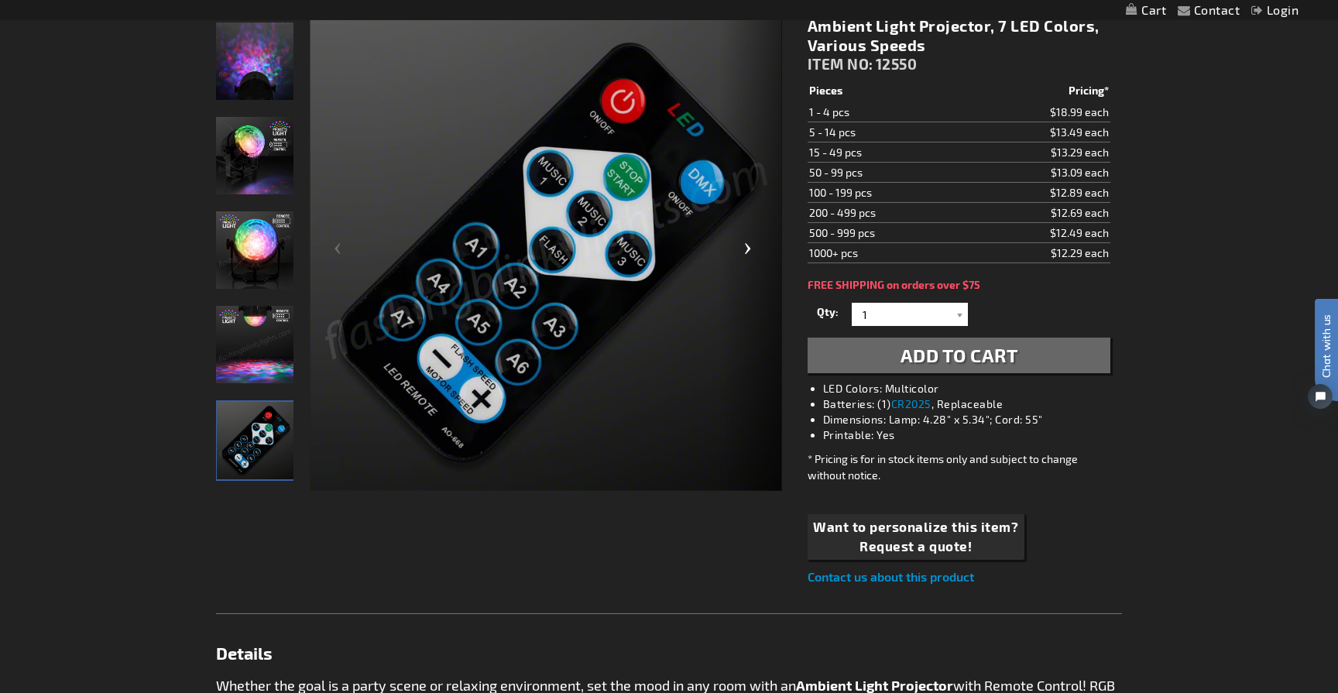
click at [751, 251] on div "Next" at bounding box center [751, 254] width 62 height 475
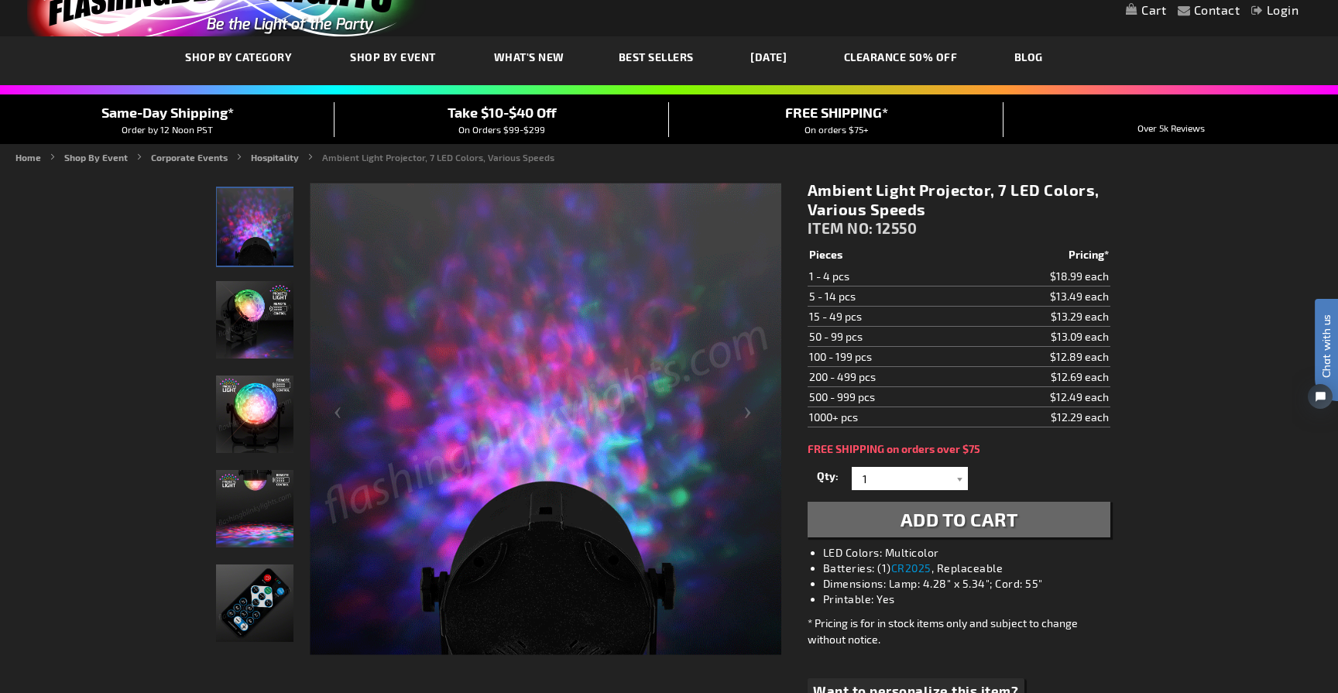
scroll to position [0, 0]
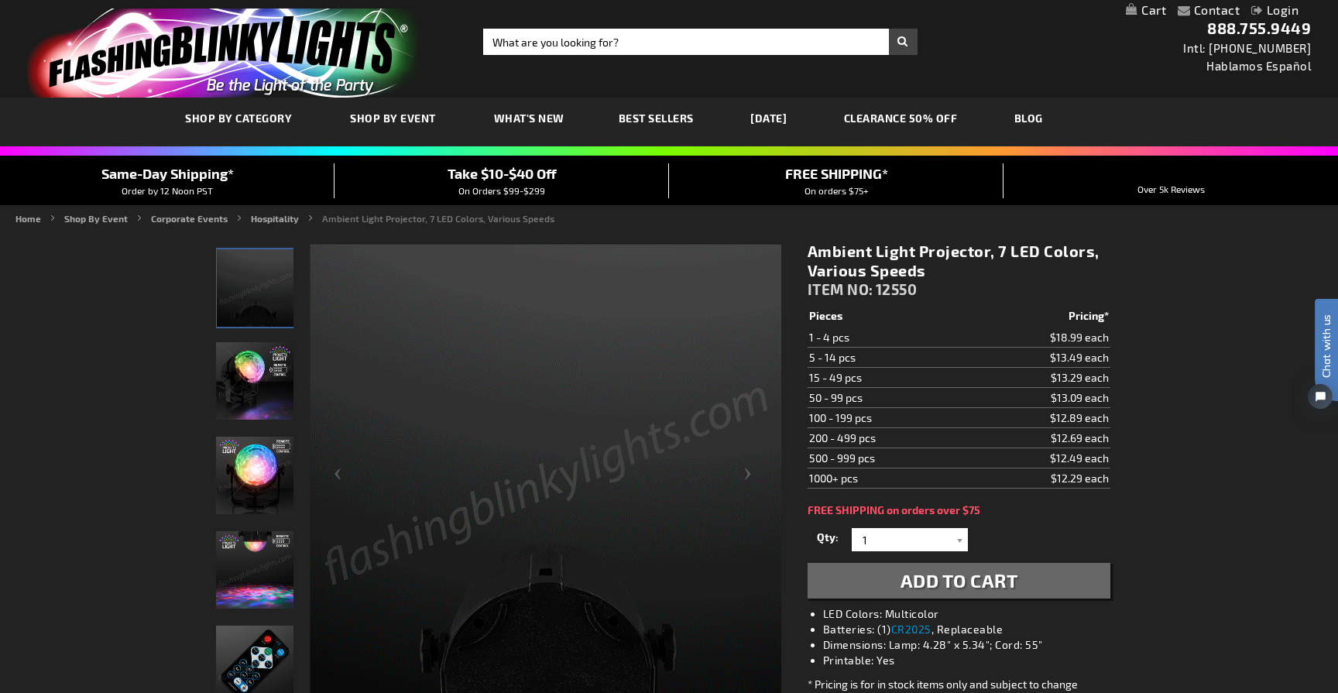
click at [226, 378] on img "Ambient Light Projector, 7 LED Colors" at bounding box center [254, 380] width 77 height 77
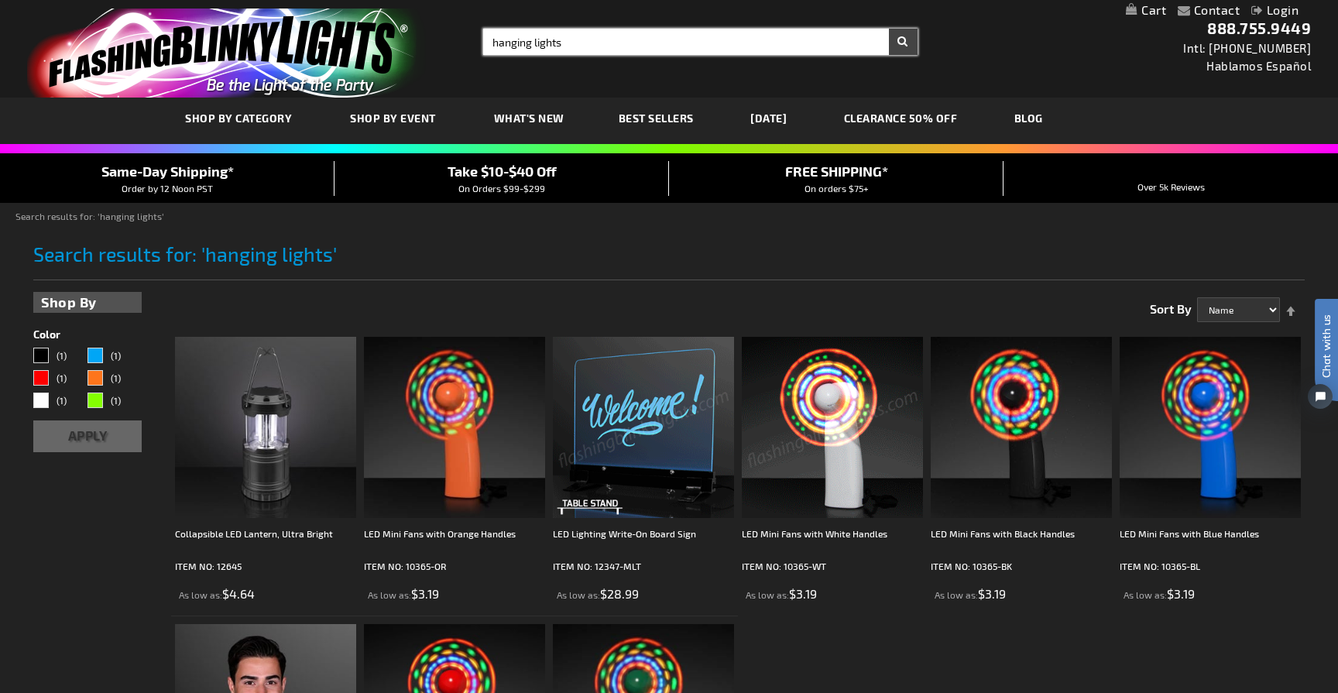
drag, startPoint x: 570, startPoint y: 47, endPoint x: 466, endPoint y: 36, distance: 104.4
click at [466, 36] on div "Toggle Nav Search Search hanging lights × Search 888.755.9449 Intl: [PHONE_NUMB…" at bounding box center [669, 49] width 1338 height 98
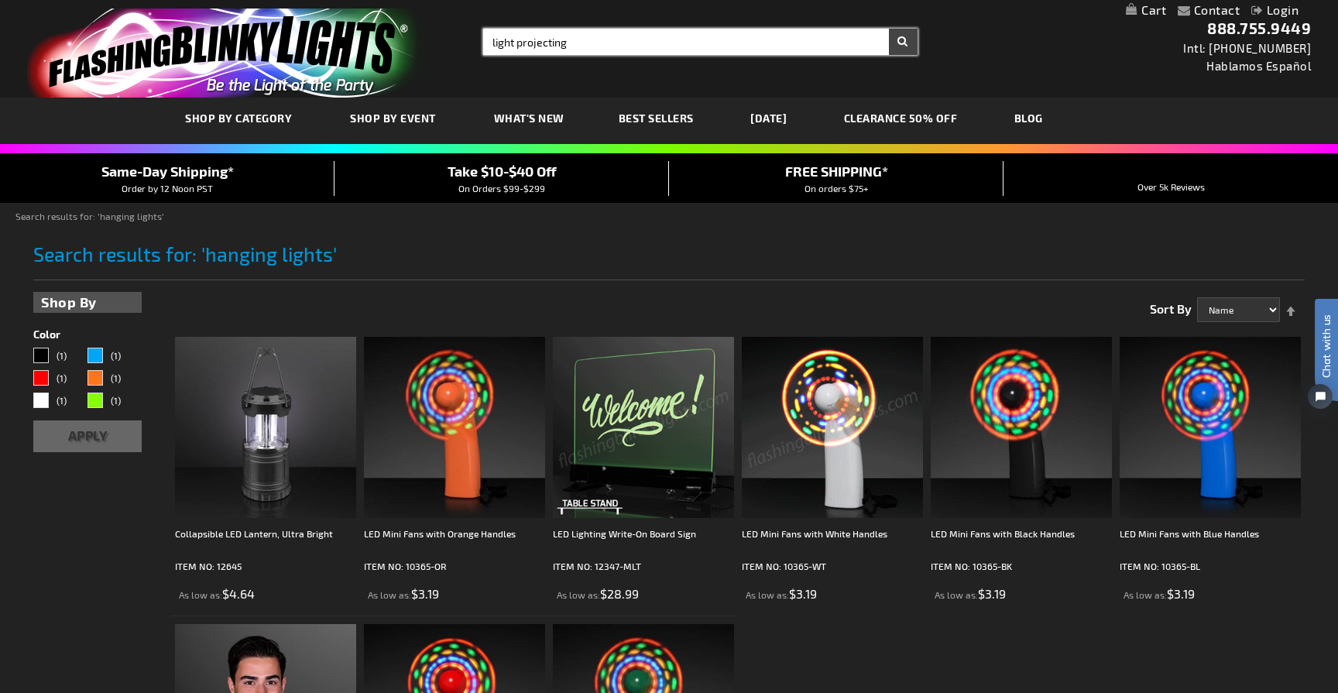
type input "light projecting"
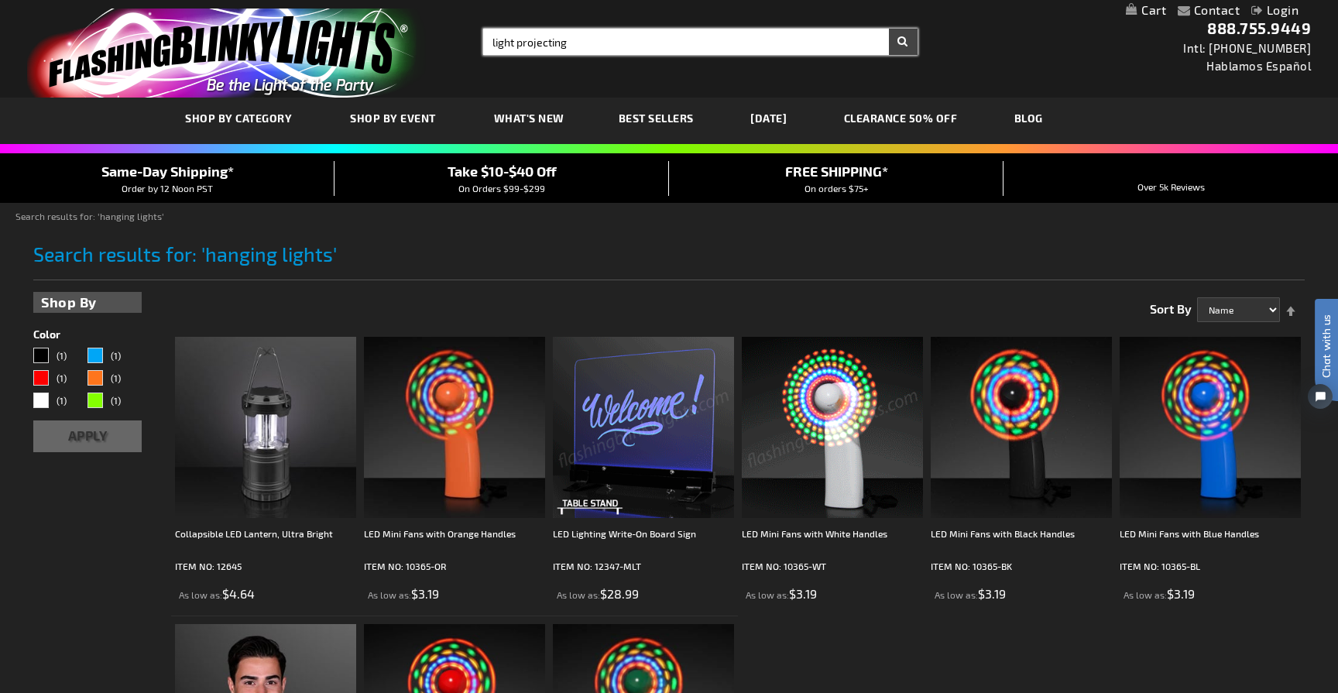
click at [889, 29] on button "Search" at bounding box center [903, 42] width 29 height 26
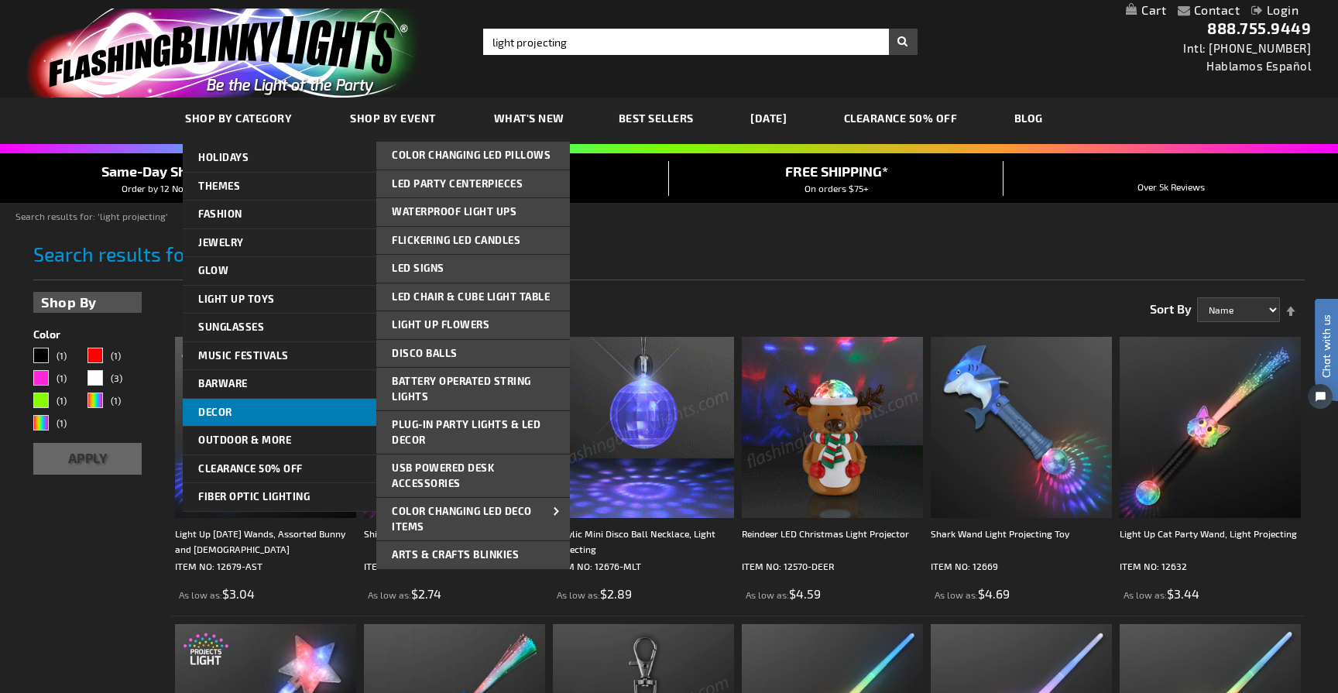
click at [240, 408] on link "Decor" at bounding box center [280, 413] width 194 height 28
